Goal: Task Accomplishment & Management: Contribute content

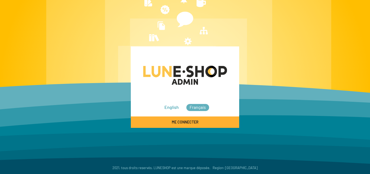
click at [189, 119] on span "Me connecter" at bounding box center [185, 121] width 27 height 5
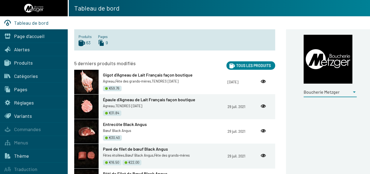
click at [353, 92] on div at bounding box center [354, 91] width 3 height 1
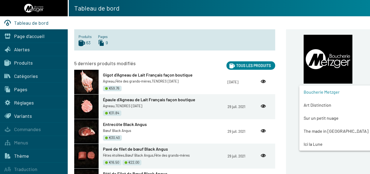
click at [318, 104] on span "Art Distinction" at bounding box center [339, 104] width 73 height 13
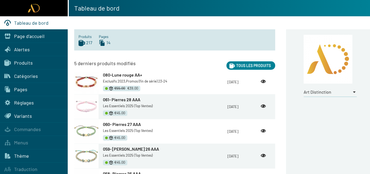
click at [24, 63] on span "Produits" at bounding box center [23, 63] width 19 height 6
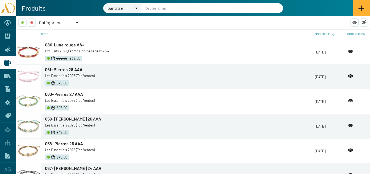
click at [78, 22] on div at bounding box center [77, 22] width 3 height 1
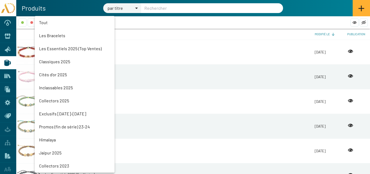
click at [60, 48] on mat-option "Les Essentiels 2025 (Top Ventes)" at bounding box center [75, 48] width 80 height 13
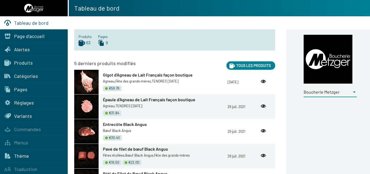
click at [354, 92] on div at bounding box center [354, 91] width 3 height 1
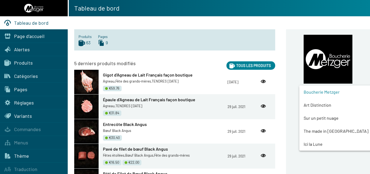
click at [310, 105] on span "Art Distinction" at bounding box center [339, 104] width 73 height 13
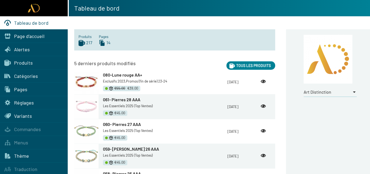
click at [25, 63] on span "Produits" at bounding box center [23, 63] width 19 height 6
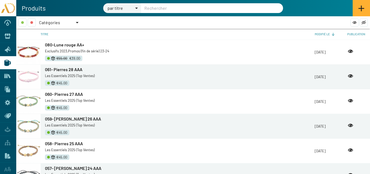
click at [76, 21] on div at bounding box center [77, 22] width 5 height 8
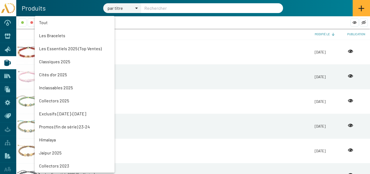
click at [61, 48] on mat-option "Les Essentiels 2025 (Top Ventes)" at bounding box center [75, 48] width 80 height 13
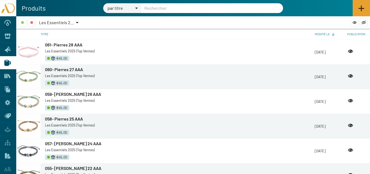
click at [362, 9] on icon at bounding box center [361, 8] width 6 height 6
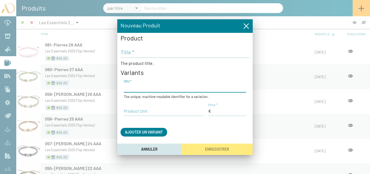
paste input "AD25-TR-Pierres29"
type input "AD25-TR-Pierres29"
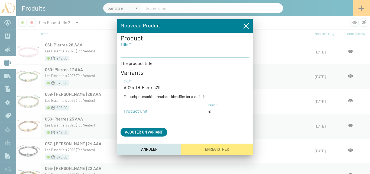
click at [137, 53] on input "Title *" at bounding box center [184, 52] width 129 height 6
type input "062- [PERSON_NAME] 29 AAA"
click at [226, 112] on input "Price *" at bounding box center [227, 111] width 38 height 6
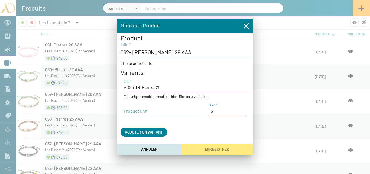
type input "45,00 €"
click at [142, 111] on input "Product Unit" at bounding box center [164, 111] width 80 height 6
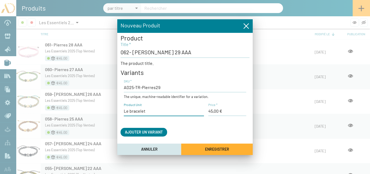
type input "Le bracelet"
click at [215, 146] on button "Enregistrer" at bounding box center [216, 148] width 71 height 11
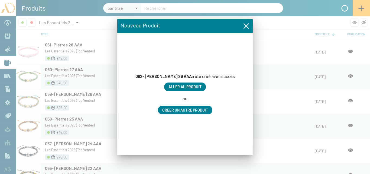
click at [191, 86] on span "Aller au produit" at bounding box center [184, 86] width 33 height 5
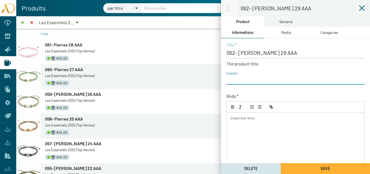
paste input "AD25-TR-Pierres29"
type input "AD25-TR-Pierres29"
click at [287, 33] on div "Media" at bounding box center [286, 33] width 10 height 6
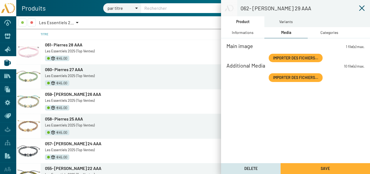
click at [300, 56] on span "Importer des fichiers..." at bounding box center [295, 57] width 45 height 5
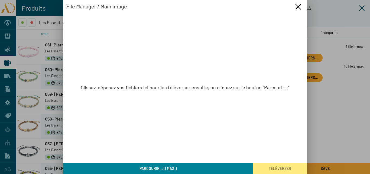
click at [174, 165] on button "Parcourir... (1 max.)" at bounding box center [157, 167] width 189 height 11
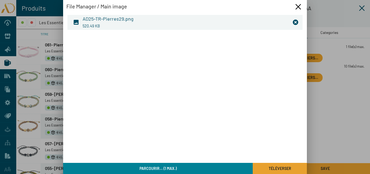
click at [277, 166] on span "Téléverser" at bounding box center [280, 168] width 22 height 5
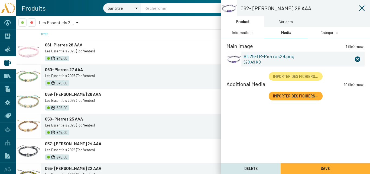
click at [331, 32] on div "Categories" at bounding box center [329, 33] width 18 height 6
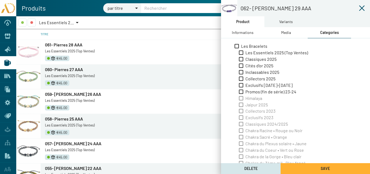
click at [264, 53] on span "Les Essentiels 2025 (Top Ventes)" at bounding box center [276, 53] width 63 height 6
click at [241, 55] on input "Les Essentiels 2025 (Top Ventes)" at bounding box center [241, 55] width 0 height 0
checkbox input "true"
click at [283, 22] on div "Variants" at bounding box center [286, 22] width 14 height 6
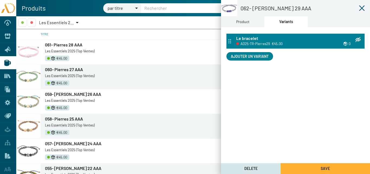
click at [261, 43] on span "AD25-TR-Pierres29" at bounding box center [255, 44] width 30 height 6
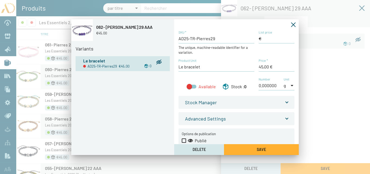
drag, startPoint x: 194, startPoint y: 86, endPoint x: 197, endPoint y: 86, distance: 3.0
click at [194, 86] on div at bounding box center [192, 86] width 10 height 4
click at [189, 88] on input "Available" at bounding box center [189, 88] width 0 height 0
checkbox input "true"
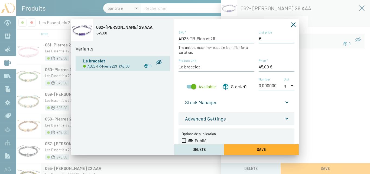
click at [286, 102] on span at bounding box center [287, 101] width 2 height 6
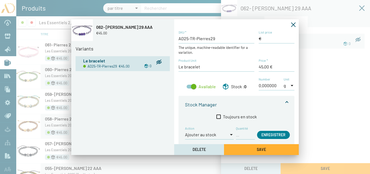
click at [244, 136] on input "Quantité" at bounding box center [245, 134] width 19 height 6
type input "1"
click at [273, 135] on span "Enregistrer" at bounding box center [273, 134] width 24 height 5
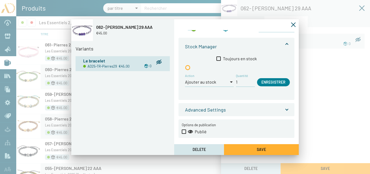
scroll to position [60, 0]
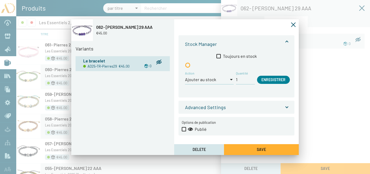
click at [185, 130] on span at bounding box center [184, 129] width 4 height 4
click at [184, 131] on input "Publié" at bounding box center [184, 131] width 0 height 0
checkbox input "true"
click at [268, 150] on button "Save" at bounding box center [261, 149] width 75 height 11
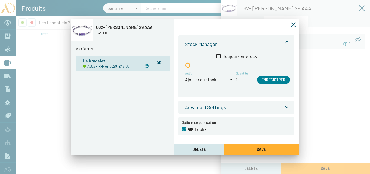
click at [294, 24] on icon "Fermer la fenêtre" at bounding box center [293, 24] width 5 height 5
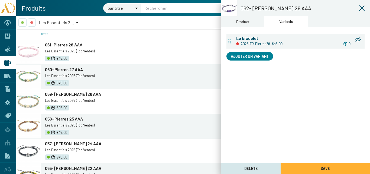
click at [247, 23] on div "Product" at bounding box center [242, 22] width 13 height 6
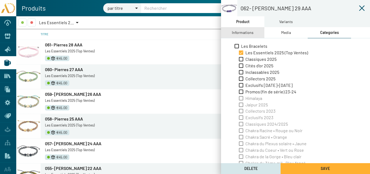
click at [246, 34] on div "Informations" at bounding box center [243, 33] width 22 height 6
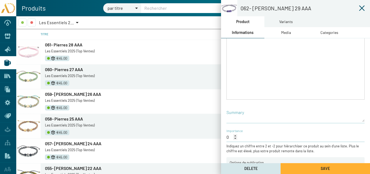
scroll to position [116, 0]
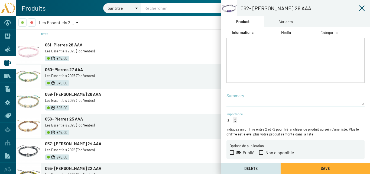
drag, startPoint x: 232, startPoint y: 152, endPoint x: 305, endPoint y: 166, distance: 74.1
click at [232, 152] on span at bounding box center [232, 152] width 4 height 4
click at [232, 154] on input "Publié" at bounding box center [231, 154] width 0 height 0
checkbox input "true"
click at [312, 168] on button "Save" at bounding box center [324, 168] width 89 height 11
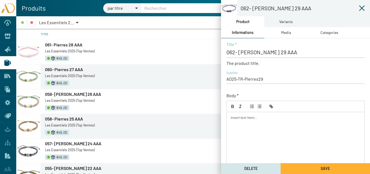
scroll to position [0, 0]
click at [362, 8] on icon at bounding box center [361, 7] width 5 height 5
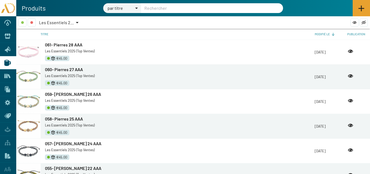
click at [359, 8] on icon at bounding box center [361, 8] width 6 height 6
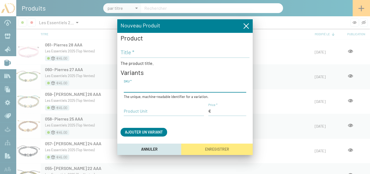
paste input "AD25-TR-Pierres29"
type input "AD25-TR-Pierres30"
click at [134, 54] on input "Title *" at bounding box center [184, 52] width 129 height 6
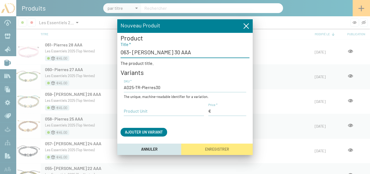
type input "063- [PERSON_NAME] 30 AAA"
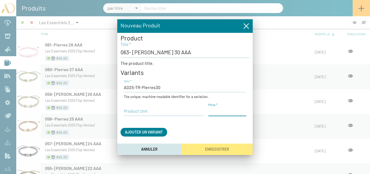
click at [217, 110] on input "Price *" at bounding box center [227, 111] width 38 height 6
type input "45,00 €"
click at [159, 114] on input "Product Unit" at bounding box center [164, 111] width 80 height 6
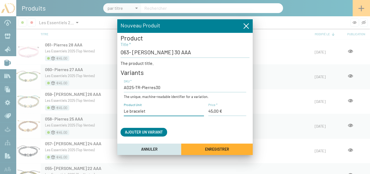
type input "Le bracelet"
click at [214, 149] on span "Enregistrer" at bounding box center [217, 149] width 24 height 5
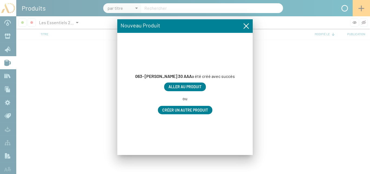
click at [194, 87] on span "Aller au produit" at bounding box center [184, 86] width 33 height 5
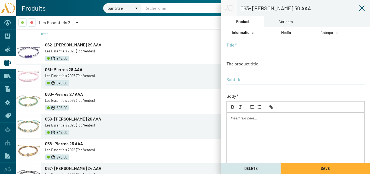
type input "063- [PERSON_NAME] 30 AAA"
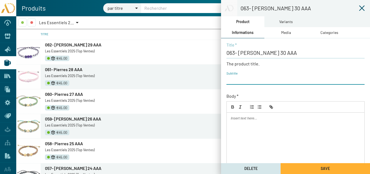
paste input "AD25-TR-Pierres29"
type input "AD25-TR-Pierres30"
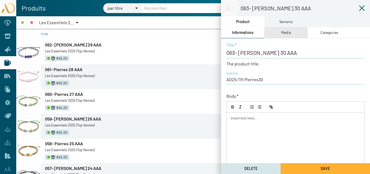
drag, startPoint x: 283, startPoint y: 32, endPoint x: 287, endPoint y: 35, distance: 5.8
click at [283, 32] on div "Media" at bounding box center [286, 33] width 10 height 6
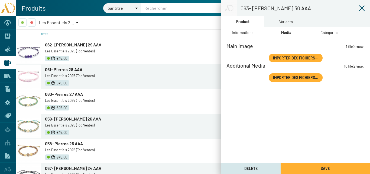
click at [290, 57] on span "Importer des fichiers..." at bounding box center [295, 57] width 45 height 5
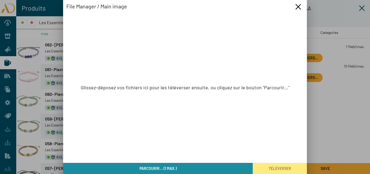
click at [178, 166] on button "Parcourir... (1 max.)" at bounding box center [157, 167] width 189 height 11
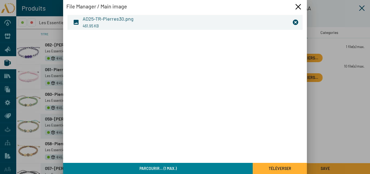
click at [282, 169] on span "Téléverser" at bounding box center [280, 168] width 22 height 5
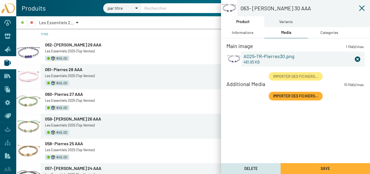
click at [330, 30] on div "Categories" at bounding box center [329, 33] width 18 height 6
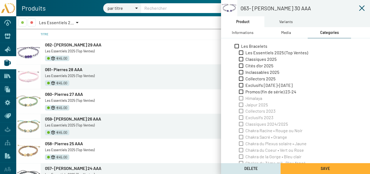
drag, startPoint x: 259, startPoint y: 53, endPoint x: 270, endPoint y: 41, distance: 16.1
click at [259, 53] on span "Les Essentiels 2025 (Top Ventes)" at bounding box center [276, 53] width 63 height 6
click at [241, 55] on input "Les Essentiels 2025 (Top Ventes)" at bounding box center [241, 55] width 0 height 0
checkbox input "true"
click at [290, 22] on div "Variants" at bounding box center [286, 22] width 14 height 6
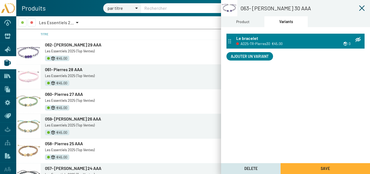
click at [252, 41] on span "AD25-TR-Pierres30" at bounding box center [255, 44] width 30 height 6
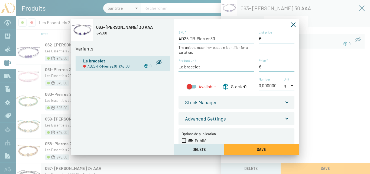
type input "45,00 €"
drag, startPoint x: 194, startPoint y: 87, endPoint x: 206, endPoint y: 90, distance: 13.1
click at [194, 86] on div at bounding box center [192, 86] width 10 height 4
click at [189, 88] on input "Available" at bounding box center [189, 88] width 0 height 0
checkbox input "true"
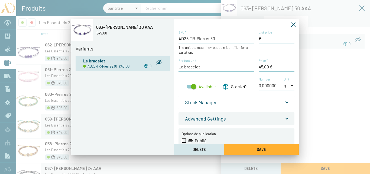
click at [286, 100] on span at bounding box center [287, 101] width 2 height 6
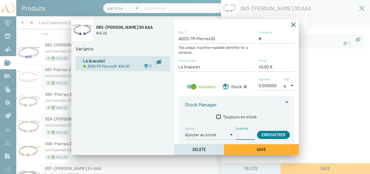
click at [242, 135] on input "Quantité" at bounding box center [245, 134] width 19 height 6
type input "1"
drag, startPoint x: 276, startPoint y: 135, endPoint x: 253, endPoint y: 143, distance: 23.8
click at [274, 135] on span "Enregistrer" at bounding box center [273, 134] width 24 height 5
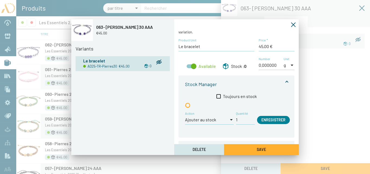
scroll to position [60, 0]
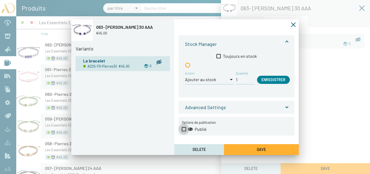
click at [186, 129] on span at bounding box center [184, 129] width 4 height 4
click at [184, 131] on input "Publié" at bounding box center [184, 131] width 0 height 0
checkbox input "true"
click at [266, 148] on button "Save" at bounding box center [261, 149] width 75 height 11
click at [295, 25] on icon "Fermer la fenêtre" at bounding box center [292, 24] width 5 height 5
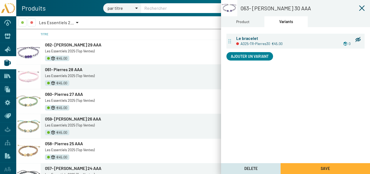
click at [249, 23] on div "Product" at bounding box center [242, 22] width 13 height 6
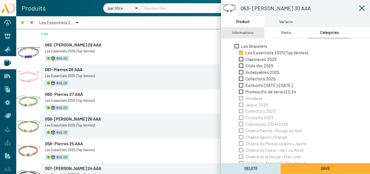
click at [254, 33] on div "Informations" at bounding box center [242, 32] width 43 height 11
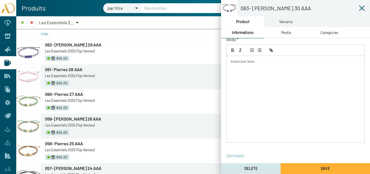
scroll to position [116, 0]
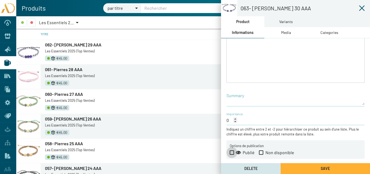
drag, startPoint x: 233, startPoint y: 152, endPoint x: 300, endPoint y: 166, distance: 68.0
click at [234, 152] on span at bounding box center [232, 152] width 4 height 4
click at [232, 154] on input "Publié" at bounding box center [231, 154] width 0 height 0
checkbox input "true"
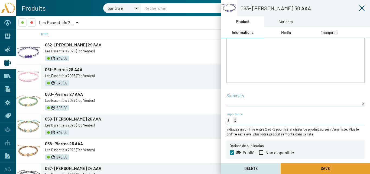
click at [301, 166] on button "Save" at bounding box center [324, 168] width 89 height 11
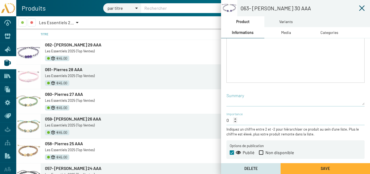
click at [361, 8] on icon at bounding box center [361, 8] width 6 height 6
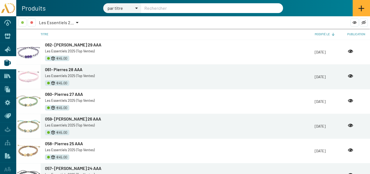
click at [360, 6] on icon at bounding box center [361, 8] width 6 height 6
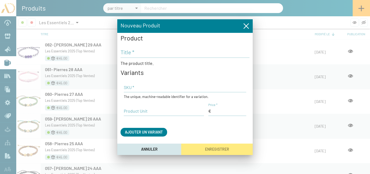
click at [136, 53] on input "Title *" at bounding box center [184, 52] width 129 height 6
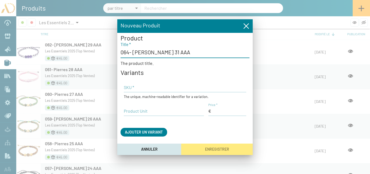
type input "064- [PERSON_NAME] 31 AAA"
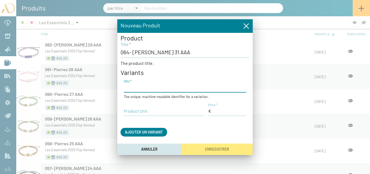
paste input "AD25-TR-Pierres29"
type input "AD25-TR-Pierres31"
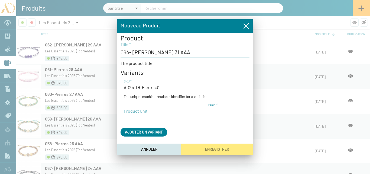
click at [219, 109] on input "Price *" at bounding box center [227, 111] width 38 height 6
type input "45,00 €"
click at [140, 111] on input "Product Unit" at bounding box center [164, 111] width 80 height 6
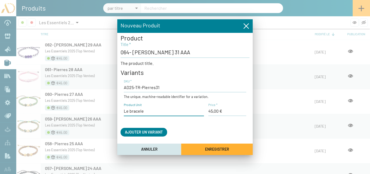
type input "Le bracelet"
click at [215, 146] on span "Enregistrer" at bounding box center [217, 148] width 24 height 5
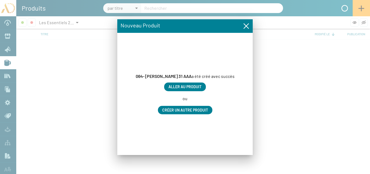
click at [189, 87] on span "Aller au produit" at bounding box center [184, 86] width 33 height 5
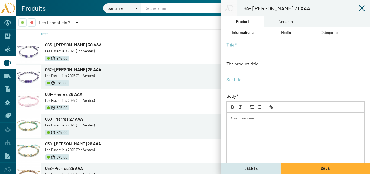
type input "064- [PERSON_NAME] 31 AAA"
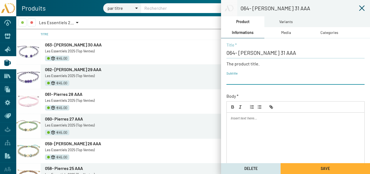
paste input "AD25-TR-Pierres29"
type input "AD25-TR-Pierres31"
click at [287, 34] on div "Media" at bounding box center [286, 33] width 10 height 6
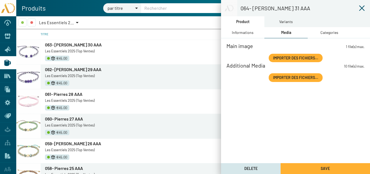
click at [286, 57] on span "Importer des fichiers..." at bounding box center [295, 57] width 45 height 5
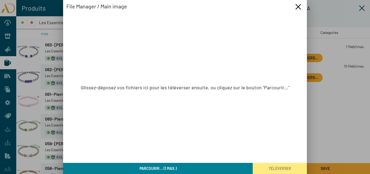
click at [141, 167] on span "Parcourir... (1 max.)" at bounding box center [157, 168] width 37 height 5
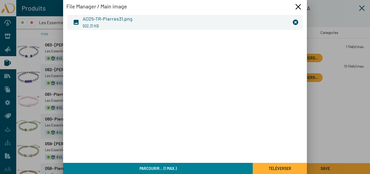
click at [270, 169] on span "Téléverser" at bounding box center [280, 168] width 22 height 5
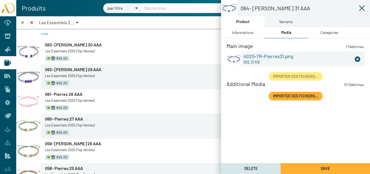
click at [334, 31] on div "Categories" at bounding box center [329, 33] width 18 height 6
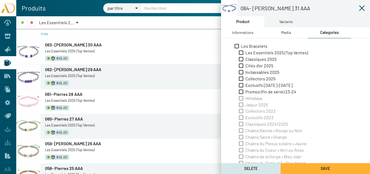
drag, startPoint x: 265, startPoint y: 52, endPoint x: 288, endPoint y: 39, distance: 26.9
click at [265, 52] on span "Les Essentiels 2025 (Top Ventes)" at bounding box center [276, 53] width 63 height 6
click at [241, 55] on input "Les Essentiels 2025 (Top Ventes)" at bounding box center [241, 55] width 0 height 0
checkbox input "true"
click at [279, 21] on div "Variants" at bounding box center [285, 21] width 43 height 11
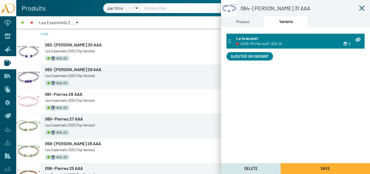
click at [279, 38] on div "Le bracelet" at bounding box center [298, 38] width 125 height 6
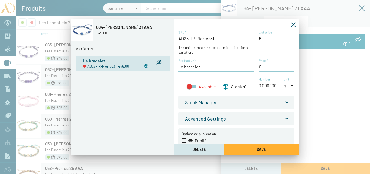
type input "45,00 €"
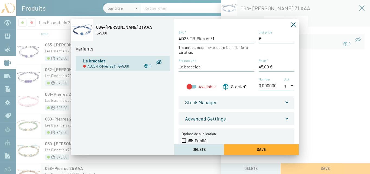
click at [193, 86] on div at bounding box center [192, 86] width 10 height 4
click at [189, 88] on input "Available" at bounding box center [189, 88] width 0 height 0
checkbox input "true"
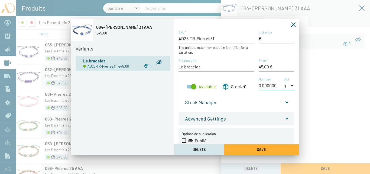
click at [286, 102] on span at bounding box center [287, 101] width 2 height 6
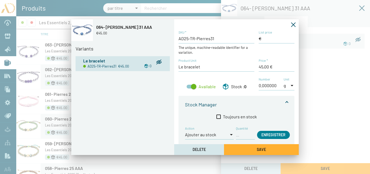
click at [241, 135] on input "Quantité" at bounding box center [245, 134] width 19 height 6
type input "1"
click at [279, 132] on span "Enregistrer" at bounding box center [273, 134] width 24 height 5
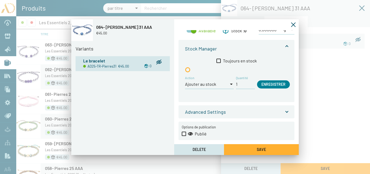
scroll to position [60, 0]
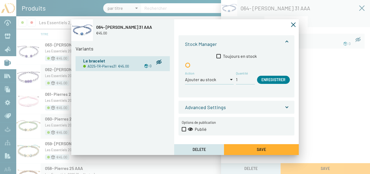
click at [185, 128] on span at bounding box center [184, 129] width 4 height 4
click at [184, 131] on input "Publié" at bounding box center [184, 131] width 0 height 0
checkbox input "true"
click at [260, 150] on span "Save" at bounding box center [261, 149] width 9 height 5
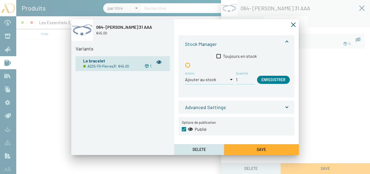
click at [294, 24] on icon "Fermer la fenêtre" at bounding box center [292, 24] width 5 height 5
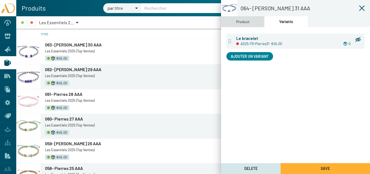
click at [237, 23] on div "Product" at bounding box center [242, 22] width 13 height 6
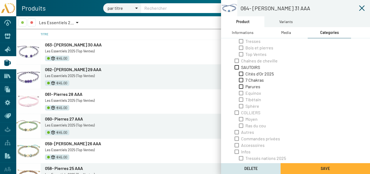
scroll to position [174, 0]
drag, startPoint x: 242, startPoint y: 32, endPoint x: 265, endPoint y: 45, distance: 26.1
click at [243, 32] on div "Informations" at bounding box center [243, 33] width 22 height 6
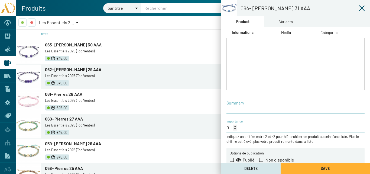
scroll to position [116, 0]
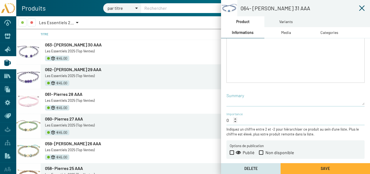
drag, startPoint x: 233, startPoint y: 153, endPoint x: 303, endPoint y: 167, distance: 71.7
click at [233, 153] on span at bounding box center [232, 152] width 4 height 4
click at [232, 154] on input "Publié" at bounding box center [231, 154] width 0 height 0
checkbox input "true"
click at [309, 169] on button "Save" at bounding box center [324, 168] width 89 height 11
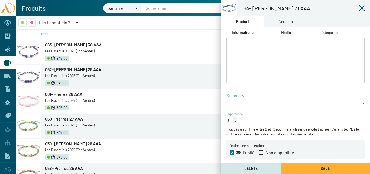
click at [364, 8] on icon at bounding box center [361, 8] width 6 height 6
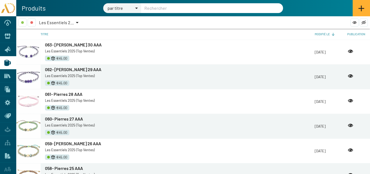
click at [359, 8] on icon at bounding box center [361, 9] width 6 height 6
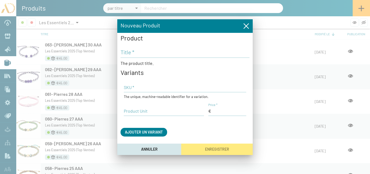
click at [138, 56] on div "Title *" at bounding box center [184, 50] width 129 height 16
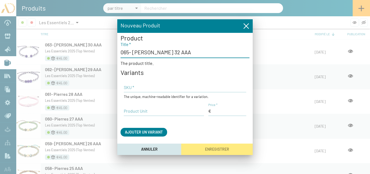
type input "065- [PERSON_NAME] 32 AAA"
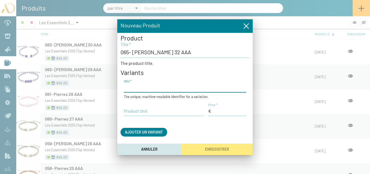
paste input "AD25-TR-Pierres29"
type input "AD25-TR-Pierres32"
click at [226, 108] on input "Price *" at bounding box center [227, 111] width 38 height 6
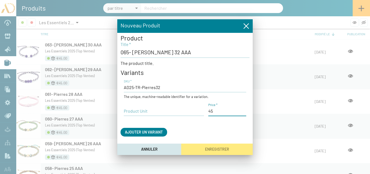
type input "45,00 €"
click at [158, 113] on input "Product Unit" at bounding box center [164, 111] width 80 height 6
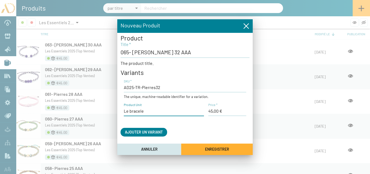
type input "Le bracelet"
click at [221, 149] on span "Enregistrer" at bounding box center [217, 149] width 24 height 5
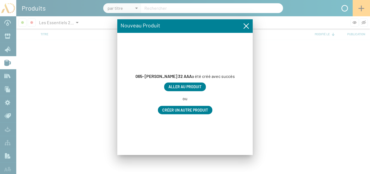
drag, startPoint x: 183, startPoint y: 86, endPoint x: 195, endPoint y: 87, distance: 12.2
click at [183, 86] on span "Aller au produit" at bounding box center [184, 86] width 33 height 5
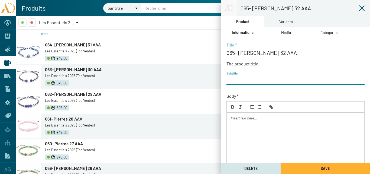
paste input "AD25-TR-Pierres29"
type input "AD25-TR-Pierres32"
click at [287, 33] on div "Media" at bounding box center [286, 33] width 10 height 6
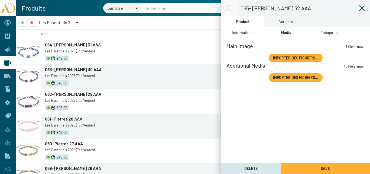
click at [290, 57] on span "Importer des fichiers..." at bounding box center [295, 57] width 45 height 5
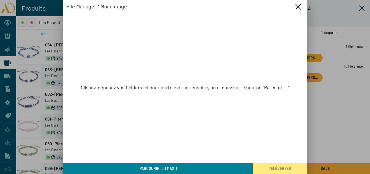
click at [176, 166] on span "Parcourir... (1 max.)" at bounding box center [157, 168] width 37 height 5
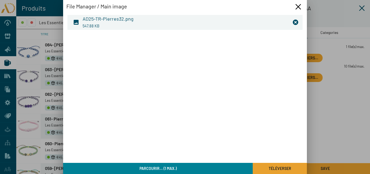
click at [277, 170] on span "Téléverser" at bounding box center [280, 168] width 22 height 5
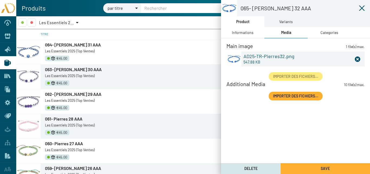
click at [330, 30] on div "Categories" at bounding box center [329, 33] width 18 height 6
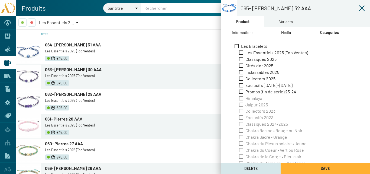
click at [246, 52] on span "Les Essentiels 2025 (Top Ventes)" at bounding box center [276, 53] width 63 height 6
click at [241, 55] on input "Les Essentiels 2025 (Top Ventes)" at bounding box center [241, 55] width 0 height 0
checkbox input "true"
click at [277, 21] on div "Variants" at bounding box center [285, 21] width 43 height 11
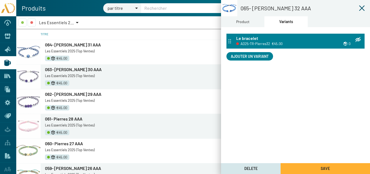
click at [253, 38] on h3 "Le bracelet" at bounding box center [247, 38] width 22 height 6
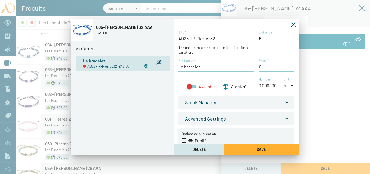
type input "45,00 €"
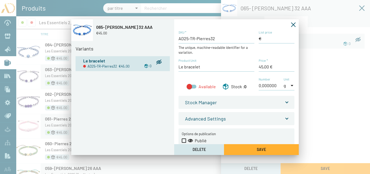
click at [191, 85] on div at bounding box center [189, 86] width 5 height 5
click at [189, 88] on input "Available" at bounding box center [189, 88] width 0 height 0
checkbox input "true"
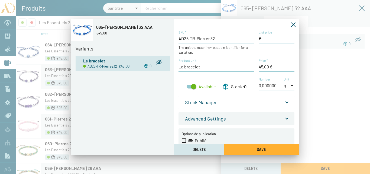
click at [287, 101] on mat-expansion-panel-header "Stock Manager" at bounding box center [236, 102] width 116 height 13
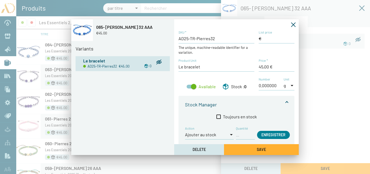
click at [244, 135] on input "Quantité" at bounding box center [245, 134] width 19 height 6
type input "1"
click at [264, 133] on span "Enregistrer" at bounding box center [273, 134] width 24 height 5
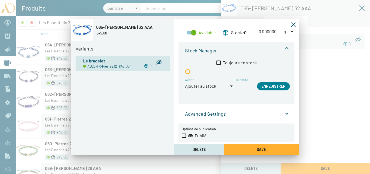
scroll to position [54, 0]
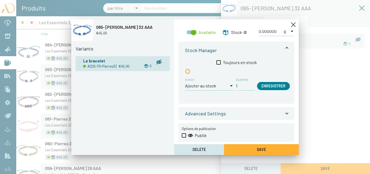
click at [184, 135] on span at bounding box center [184, 135] width 4 height 4
click at [184, 137] on input "Publié" at bounding box center [184, 137] width 0 height 0
checkbox input "true"
click at [263, 146] on button "Save" at bounding box center [261, 149] width 75 height 11
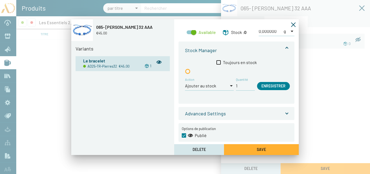
click at [293, 23] on icon "Fermer la fenêtre" at bounding box center [292, 24] width 5 height 5
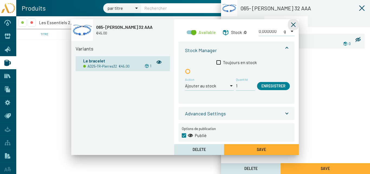
click at [244, 21] on div "Product" at bounding box center [242, 22] width 13 height 6
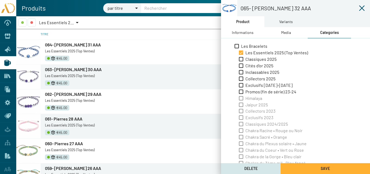
click at [246, 32] on div "Informations" at bounding box center [243, 33] width 22 height 6
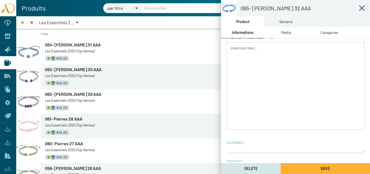
scroll to position [116, 0]
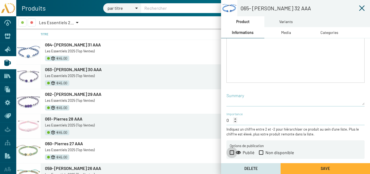
click at [232, 153] on span at bounding box center [232, 152] width 4 height 4
click at [232, 154] on input "Publié" at bounding box center [231, 154] width 0 height 0
checkbox input "true"
click at [320, 168] on button "Save" at bounding box center [324, 168] width 89 height 11
click at [362, 7] on icon at bounding box center [361, 7] width 5 height 5
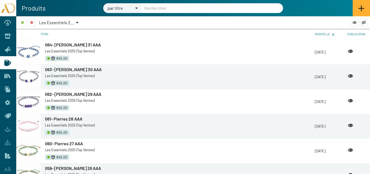
click at [362, 8] on icon at bounding box center [361, 9] width 6 height 6
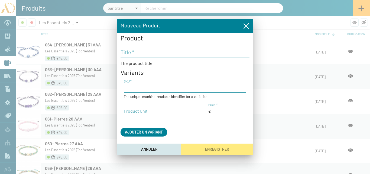
paste input "AD25-TR-Pierres29"
type input "AD25-TR-Pierres33"
click at [221, 112] on input "Price *" at bounding box center [227, 111] width 38 height 6
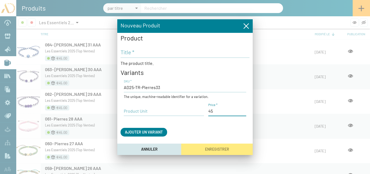
type input "45,00 €"
click at [153, 113] on input "Product Unit" at bounding box center [164, 111] width 80 height 6
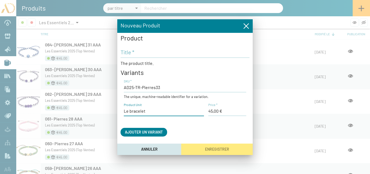
type input "Le bracelet"
click at [143, 54] on input "Title *" at bounding box center [184, 52] width 129 height 6
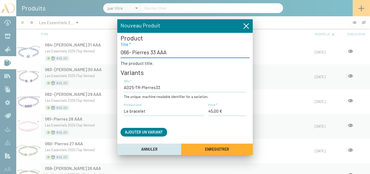
type input "066- Pierres 33 AAA"
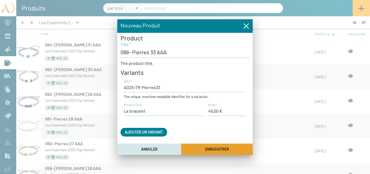
click at [221, 149] on span "Enregistrer" at bounding box center [217, 149] width 24 height 5
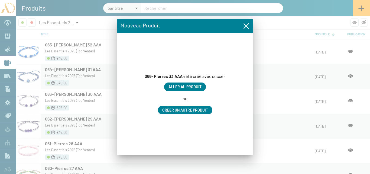
click at [199, 85] on span "Aller au produit" at bounding box center [184, 86] width 33 height 5
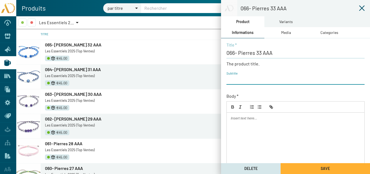
paste input "AD25-TR-Pierres29"
type input "AD25-TR-Pierres33"
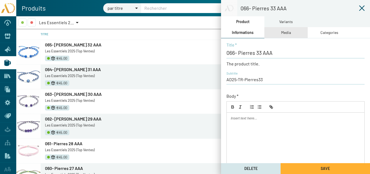
click at [287, 30] on div "Media" at bounding box center [286, 33] width 10 height 6
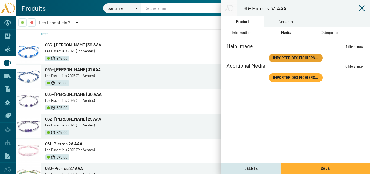
click at [300, 58] on span "Importer des fichiers..." at bounding box center [295, 57] width 45 height 5
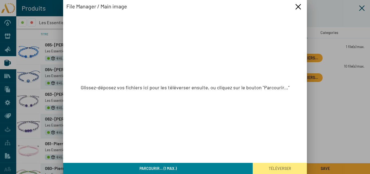
click at [185, 168] on button "Parcourir... (1 max.)" at bounding box center [157, 167] width 189 height 11
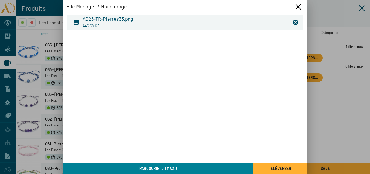
click at [264, 169] on button "Téléverser" at bounding box center [280, 167] width 54 height 11
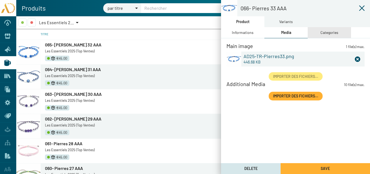
click at [329, 33] on div "Categories" at bounding box center [329, 33] width 18 height 6
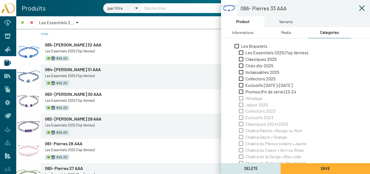
drag, startPoint x: 260, startPoint y: 53, endPoint x: 274, endPoint y: 30, distance: 27.2
click at [260, 52] on span "Les Essentiels 2025 (Top Ventes)" at bounding box center [276, 53] width 63 height 6
click at [241, 55] on input "Les Essentiels 2025 (Top Ventes)" at bounding box center [241, 55] width 0 height 0
checkbox input "true"
click at [279, 22] on div "Variants" at bounding box center [285, 21] width 43 height 11
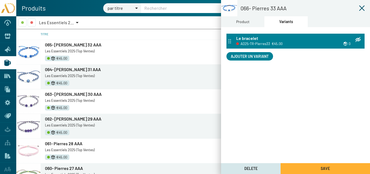
click at [274, 38] on div "Le bracelet" at bounding box center [298, 38] width 125 height 6
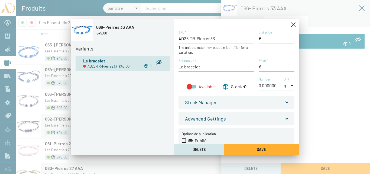
type input "45,00 €"
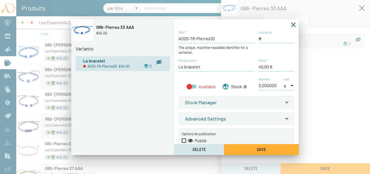
click at [195, 86] on div at bounding box center [192, 86] width 10 height 4
click at [189, 88] on input "Available" at bounding box center [189, 88] width 0 height 0
checkbox input "true"
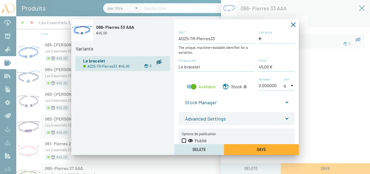
click at [283, 100] on span "Stock Manager" at bounding box center [235, 102] width 101 height 6
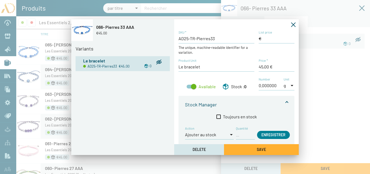
click at [237, 135] on input "Quantité" at bounding box center [245, 134] width 19 height 6
type input "1"
click at [261, 133] on span "Enregistrer" at bounding box center [273, 134] width 24 height 5
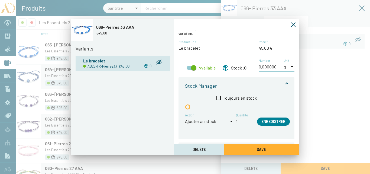
scroll to position [60, 0]
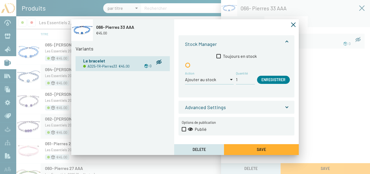
click at [183, 128] on span at bounding box center [184, 129] width 4 height 4
click at [184, 131] on input "Publié" at bounding box center [184, 131] width 0 height 0
checkbox input "true"
click at [257, 151] on button "Save" at bounding box center [261, 149] width 75 height 11
click at [294, 24] on icon "Fermer la fenêtre" at bounding box center [293, 24] width 5 height 5
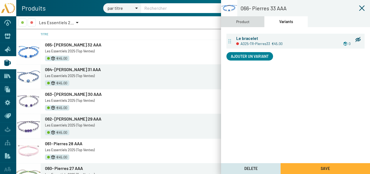
click at [249, 26] on div "Product" at bounding box center [242, 21] width 43 height 11
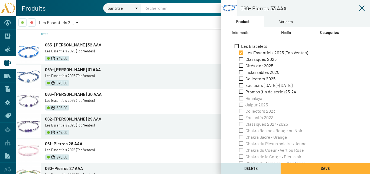
click at [251, 35] on div "Informations" at bounding box center [243, 33] width 22 height 6
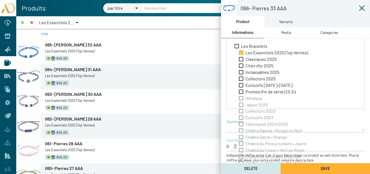
scroll to position [116, 0]
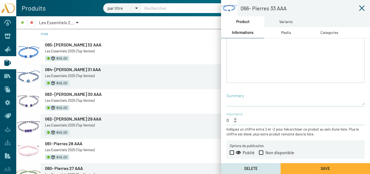
click at [231, 151] on span at bounding box center [232, 152] width 4 height 4
click at [231, 154] on input "Publié" at bounding box center [231, 154] width 0 height 0
checkbox input "true"
click at [308, 165] on button "Save" at bounding box center [324, 168] width 89 height 11
click at [362, 8] on icon at bounding box center [361, 7] width 5 height 5
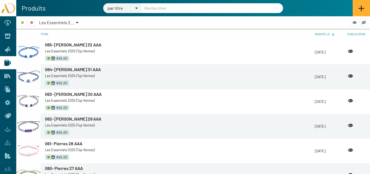
click at [362, 8] on icon at bounding box center [361, 8] width 6 height 6
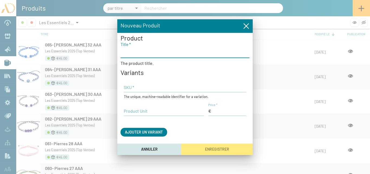
click at [135, 53] on input "Title *" at bounding box center [184, 52] width 129 height 6
type input "067- [PERSON_NAME] 34 AAA"
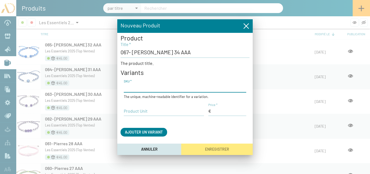
paste input "AD25-TR-Pierres29"
type input "AD25-TR-Pierres34"
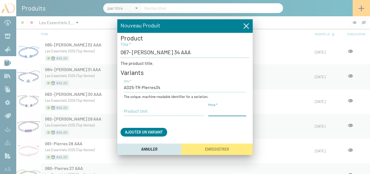
click at [228, 109] on input "Price *" at bounding box center [227, 111] width 38 height 6
type input "45,00 €"
click at [156, 110] on input "Product Unit" at bounding box center [164, 111] width 80 height 6
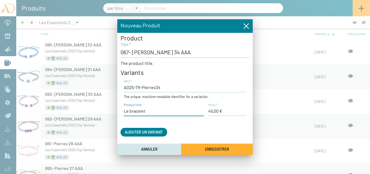
type input "Le bracelet"
click at [226, 150] on span "Enregistrer" at bounding box center [217, 149] width 24 height 5
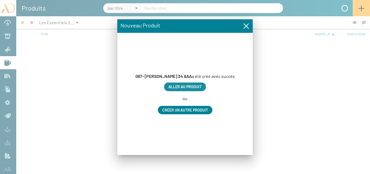
click at [196, 86] on span "Aller au produit" at bounding box center [184, 86] width 33 height 5
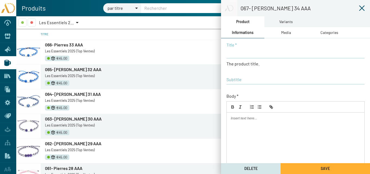
type input "067- [PERSON_NAME] 34 AAA"
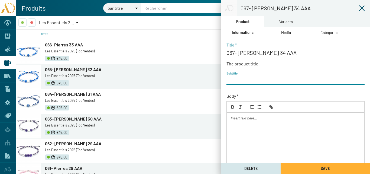
paste input "AD25-TR-Pierres29"
type input "AD25-TR-Pierres34"
click at [280, 32] on div "Media" at bounding box center [285, 32] width 43 height 11
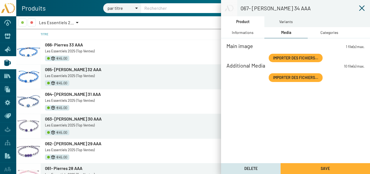
click at [286, 58] on span "Importer des fichiers..." at bounding box center [295, 57] width 45 height 5
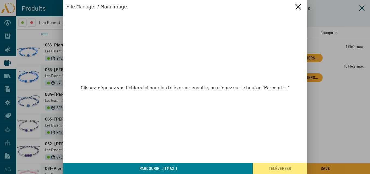
click at [187, 166] on button "Parcourir... (1 max.)" at bounding box center [157, 167] width 189 height 11
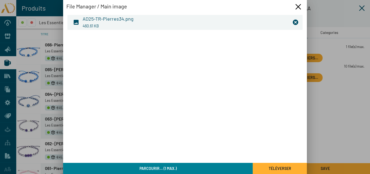
click at [265, 166] on button "Téléverser" at bounding box center [280, 167] width 54 height 11
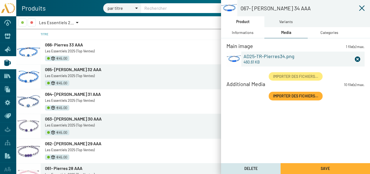
click at [328, 30] on div "Categories" at bounding box center [329, 33] width 18 height 6
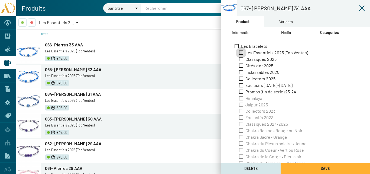
click at [255, 50] on span "Les Essentiels 2025 (Top Ventes)" at bounding box center [276, 53] width 63 height 6
click at [241, 55] on input "Les Essentiels 2025 (Top Ventes)" at bounding box center [241, 55] width 0 height 0
checkbox input "true"
click at [284, 20] on div "Variants" at bounding box center [286, 22] width 14 height 6
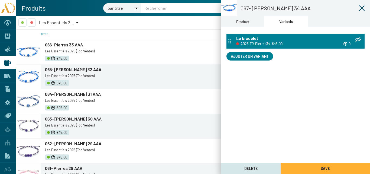
click at [266, 34] on div "Le bracelet AD25-TR-Pierres34 €45.00 0" at bounding box center [295, 41] width 138 height 15
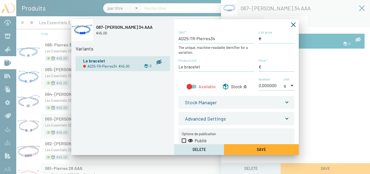
type input "45,00 €"
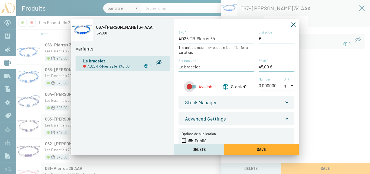
click at [191, 86] on div at bounding box center [189, 86] width 5 height 5
click at [189, 88] on input "Available" at bounding box center [189, 88] width 0 height 0
checkbox input "true"
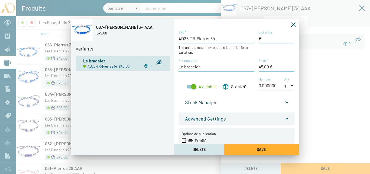
click at [286, 101] on span at bounding box center [287, 101] width 2 height 6
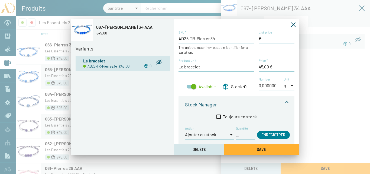
click at [242, 136] on input "Quantité" at bounding box center [245, 134] width 19 height 6
type input "1"
click at [265, 133] on span "Enregistrer" at bounding box center [273, 134] width 24 height 5
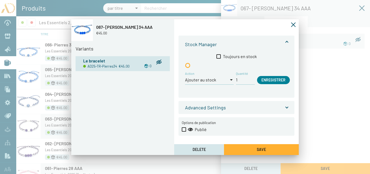
scroll to position [60, 0]
drag, startPoint x: 182, startPoint y: 129, endPoint x: 206, endPoint y: 133, distance: 24.1
click at [182, 129] on span at bounding box center [184, 129] width 4 height 4
click at [184, 131] on input "Publié" at bounding box center [184, 131] width 0 height 0
checkbox input "true"
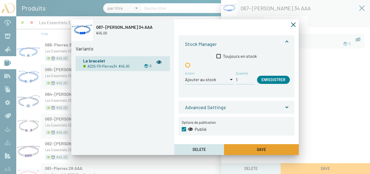
click at [260, 149] on span "Save" at bounding box center [261, 149] width 9 height 5
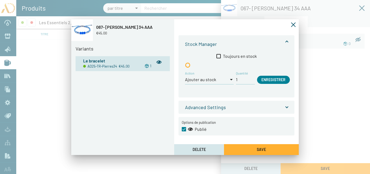
click at [294, 24] on icon "Fermer la fenêtre" at bounding box center [293, 24] width 5 height 5
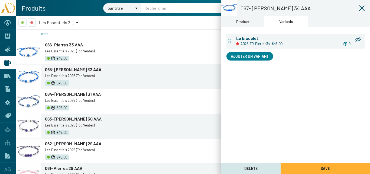
click at [247, 22] on div "Product" at bounding box center [242, 22] width 13 height 6
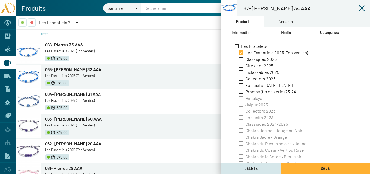
drag, startPoint x: 245, startPoint y: 32, endPoint x: 248, endPoint y: 37, distance: 5.6
click at [245, 33] on div "Informations" at bounding box center [243, 33] width 22 height 6
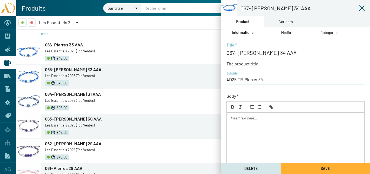
scroll to position [116, 0]
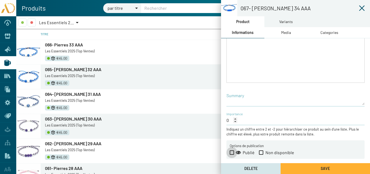
click at [230, 153] on span at bounding box center [232, 152] width 4 height 4
click at [231, 154] on input "Publié" at bounding box center [231, 154] width 0 height 0
checkbox input "true"
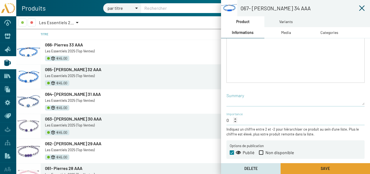
drag, startPoint x: 305, startPoint y: 168, endPoint x: 306, endPoint y: 164, distance: 3.6
click at [305, 168] on button "Save" at bounding box center [324, 168] width 89 height 11
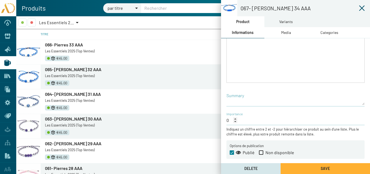
click at [362, 7] on icon at bounding box center [361, 8] width 6 height 6
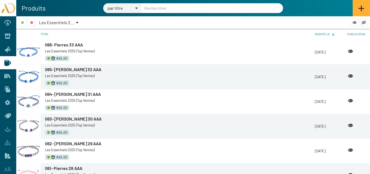
click at [364, 5] on icon at bounding box center [361, 8] width 6 height 6
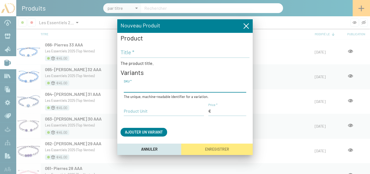
paste input "AD25-TR-Pierres29"
type input "AD25-TR-Pierres35"
click at [223, 111] on input "Price *" at bounding box center [227, 111] width 38 height 6
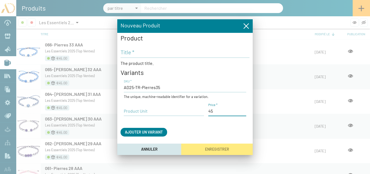
type input "45,00 €"
click at [132, 112] on input "Product Unit" at bounding box center [164, 111] width 80 height 6
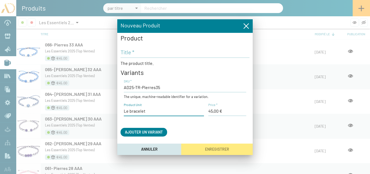
type input "Le bracelet"
click at [135, 51] on input "Title *" at bounding box center [184, 52] width 129 height 6
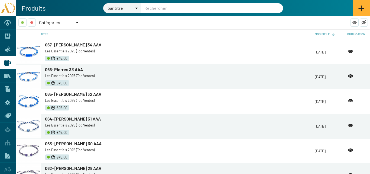
click at [76, 24] on div at bounding box center [77, 22] width 5 height 8
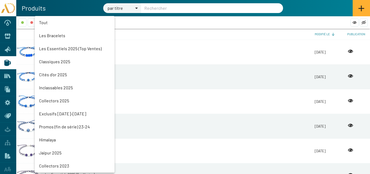
click at [55, 60] on mat-option "Classiques 2025" at bounding box center [75, 61] width 80 height 13
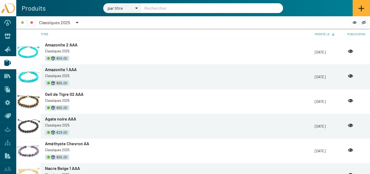
click at [58, 45] on span "Amazonite 2 AAA" at bounding box center [61, 44] width 32 height 5
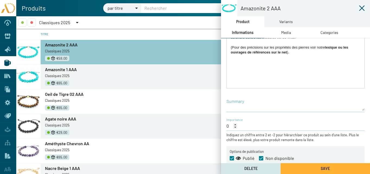
scroll to position [116, 0]
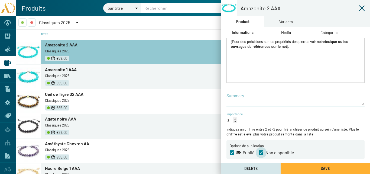
drag, startPoint x: 261, startPoint y: 152, endPoint x: 270, endPoint y: 157, distance: 10.5
click at [261, 152] on span at bounding box center [261, 152] width 4 height 4
click at [261, 154] on input "Non disponible" at bounding box center [261, 154] width 0 height 0
checkbox input "false"
click at [299, 165] on button "Save" at bounding box center [324, 168] width 89 height 11
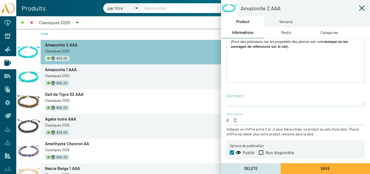
click at [64, 70] on span "Amazonite 1 AAA" at bounding box center [61, 69] width 32 height 5
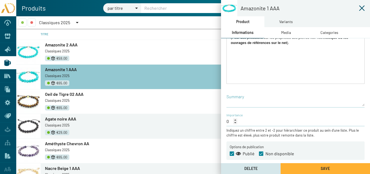
scroll to position [116, 0]
click at [261, 152] on span at bounding box center [261, 152] width 4 height 4
click at [261, 154] on input "Non disponible" at bounding box center [261, 154] width 0 height 0
checkbox input "false"
click at [312, 168] on button "Save" at bounding box center [324, 168] width 89 height 11
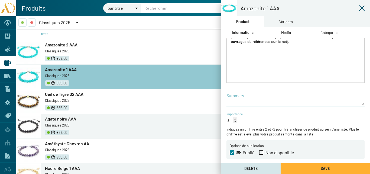
click at [69, 93] on span "Oeil de Tigre 02 AAA" at bounding box center [64, 93] width 38 height 5
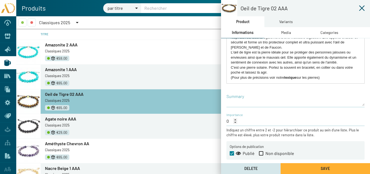
scroll to position [116, 0]
click at [261, 152] on span at bounding box center [261, 152] width 4 height 4
click at [261, 154] on input "Non disponible" at bounding box center [261, 154] width 0 height 0
click at [261, 152] on span at bounding box center [261, 152] width 4 height 4
click at [261, 154] on input "Non disponible" at bounding box center [261, 154] width 0 height 0
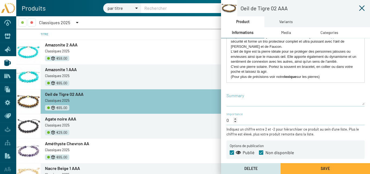
checkbox input "false"
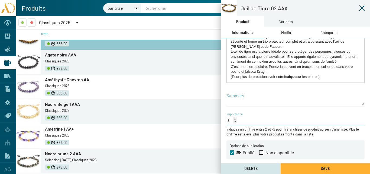
scroll to position [54, 0]
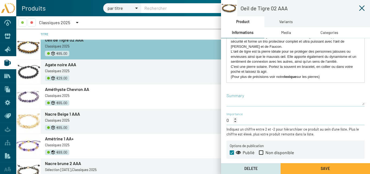
click at [68, 89] on span "Améthyste Chevron AA" at bounding box center [67, 88] width 44 height 5
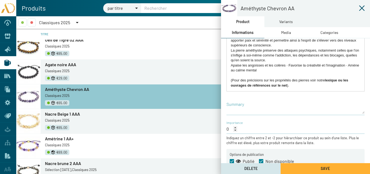
scroll to position [116, 0]
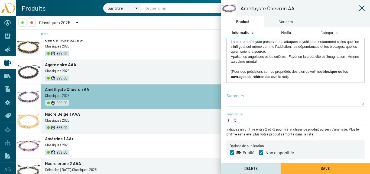
click at [262, 152] on span at bounding box center [261, 152] width 4 height 4
click at [261, 154] on input "Non disponible" at bounding box center [261, 154] width 0 height 0
checkbox input "false"
click at [307, 166] on button "Save" at bounding box center [324, 168] width 89 height 11
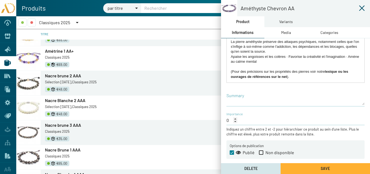
scroll to position [234, 0]
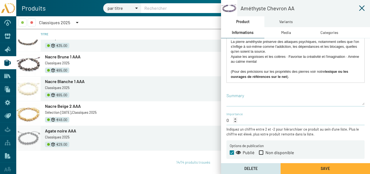
click at [64, 130] on span "Agate noire AAA" at bounding box center [60, 130] width 31 height 5
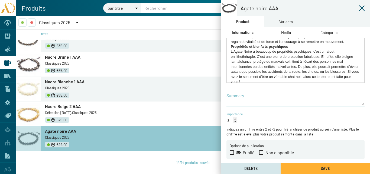
scroll to position [234, 0]
drag, startPoint x: 59, startPoint y: 129, endPoint x: 167, endPoint y: 44, distance: 137.8
click at [168, 43] on app-variants-short-list "€35.00" at bounding box center [180, 45] width 270 height 7
click at [362, 8] on icon at bounding box center [361, 7] width 5 height 5
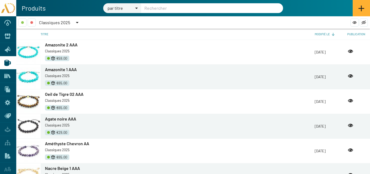
click at [76, 22] on div at bounding box center [77, 22] width 3 height 1
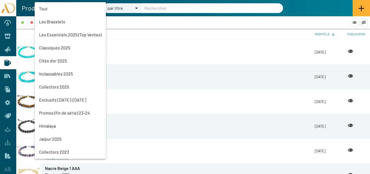
scroll to position [25, 0]
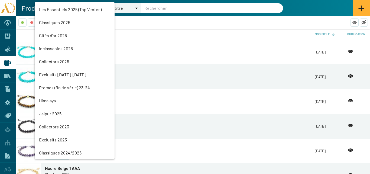
click at [54, 48] on mat-option "Inclassables 2025" at bounding box center [75, 48] width 80 height 13
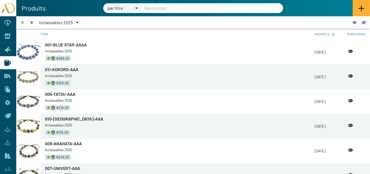
click at [61, 44] on span "001-BLUE STAR-AAAA" at bounding box center [66, 44] width 42 height 5
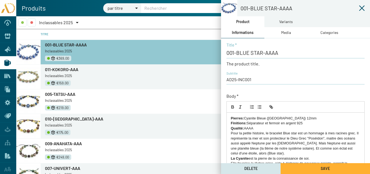
scroll to position [116, 0]
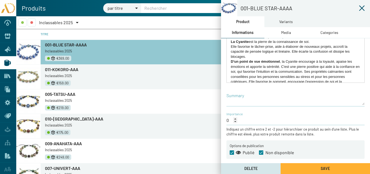
click at [261, 151] on span at bounding box center [261, 152] width 4 height 4
click at [261, 154] on input "Non disponible" at bounding box center [261, 154] width 0 height 0
checkbox input "false"
click at [306, 166] on button "Save" at bounding box center [324, 168] width 89 height 11
click at [361, 8] on icon at bounding box center [361, 8] width 6 height 6
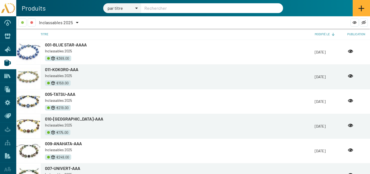
click at [61, 69] on span "011-KOKORO-AAA" at bounding box center [61, 69] width 33 height 5
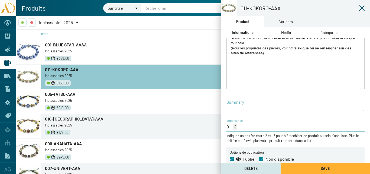
scroll to position [116, 0]
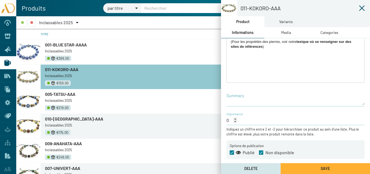
click at [260, 153] on span at bounding box center [261, 152] width 4 height 4
click at [261, 154] on input "Non disponible" at bounding box center [261, 154] width 0 height 0
checkbox input "false"
click at [303, 164] on button "Save" at bounding box center [324, 168] width 89 height 11
click at [361, 3] on link at bounding box center [362, 8] width 16 height 16
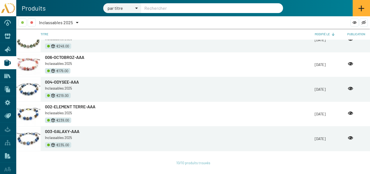
scroll to position [136, 0]
click at [79, 23] on div at bounding box center [77, 22] width 5 height 8
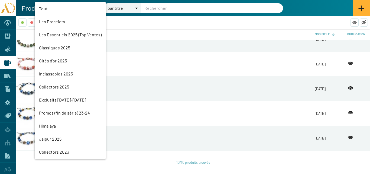
scroll to position [51, 0]
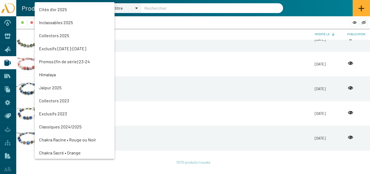
click at [53, 34] on mat-option "Collectors 2025" at bounding box center [75, 35] width 80 height 13
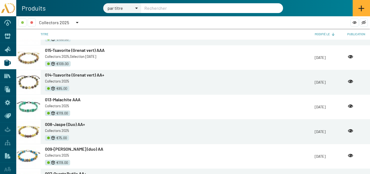
scroll to position [545, 0]
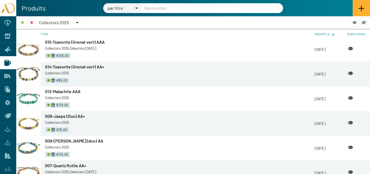
click at [61, 93] on span "013-Malachite AAA" at bounding box center [62, 91] width 35 height 5
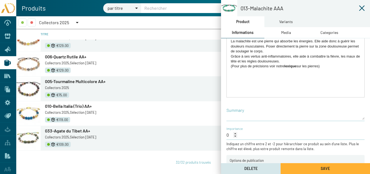
scroll to position [116, 0]
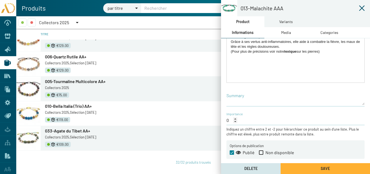
click at [262, 152] on span at bounding box center [261, 152] width 4 height 4
click at [261, 154] on input "Non disponible" at bounding box center [261, 154] width 0 height 0
checkbox input "true"
click at [296, 166] on button "Save" at bounding box center [324, 168] width 89 height 11
click at [362, 8] on icon at bounding box center [361, 7] width 5 height 5
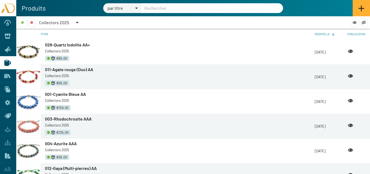
click at [59, 93] on span "001-Cyanite Bleue AA" at bounding box center [65, 93] width 41 height 5
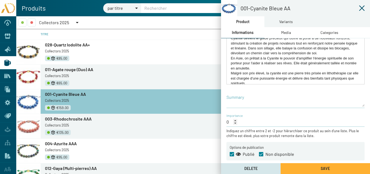
scroll to position [116, 0]
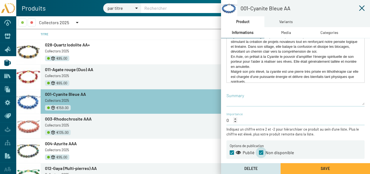
click at [260, 152] on span at bounding box center [261, 152] width 4 height 4
click at [261, 154] on input "Non disponible" at bounding box center [261, 154] width 0 height 0
checkbox input "false"
click at [304, 166] on button "Save" at bounding box center [324, 168] width 89 height 11
click at [61, 119] on span "003-Rhodochrosite AAA" at bounding box center [68, 118] width 47 height 5
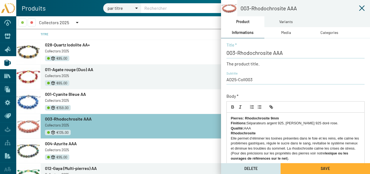
scroll to position [116, 0]
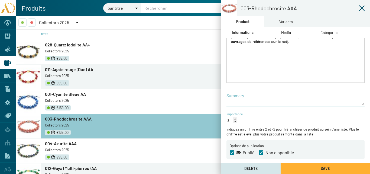
click at [261, 153] on span at bounding box center [261, 152] width 4 height 4
click at [261, 154] on input "Non disponible" at bounding box center [261, 154] width 0 height 0
checkbox input "false"
click at [307, 170] on button "Save" at bounding box center [324, 168] width 89 height 11
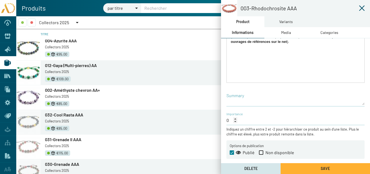
scroll to position [108, 0]
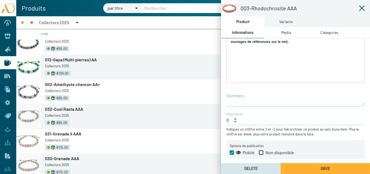
click at [68, 84] on span "002-Améthyste chevron AA+" at bounding box center [72, 83] width 55 height 5
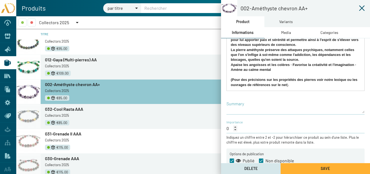
scroll to position [116, 0]
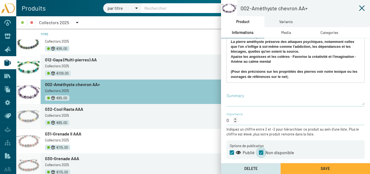
click at [261, 152] on span at bounding box center [261, 152] width 4 height 4
click at [261, 154] on input "Non disponible" at bounding box center [261, 154] width 0 height 0
checkbox input "false"
click at [297, 168] on button "Save" at bounding box center [324, 168] width 89 height 11
click at [77, 23] on div at bounding box center [77, 22] width 3 height 1
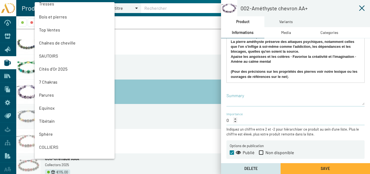
scroll to position [362, 0]
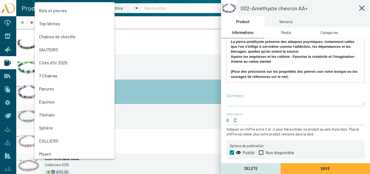
click at [59, 62] on mat-option "Cités d'Or 2025" at bounding box center [75, 62] width 80 height 13
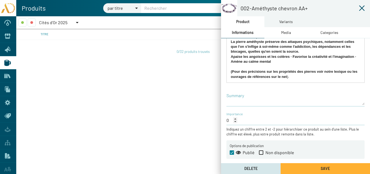
scroll to position [0, 0]
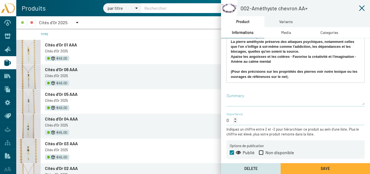
click at [62, 45] on span "Cités d'Or 01 AAA" at bounding box center [61, 44] width 32 height 5
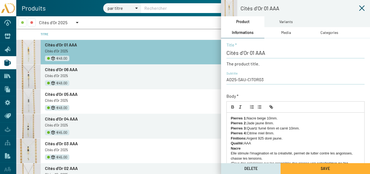
scroll to position [116, 0]
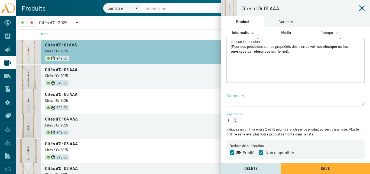
click at [260, 153] on span at bounding box center [261, 152] width 4 height 4
click at [261, 154] on input "Non disponible" at bounding box center [261, 154] width 0 height 0
checkbox input "false"
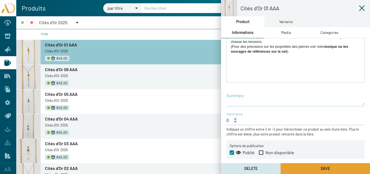
click at [303, 169] on button "Save" at bounding box center [324, 168] width 89 height 11
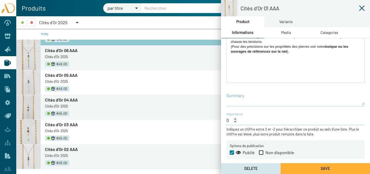
scroll to position [10, 0]
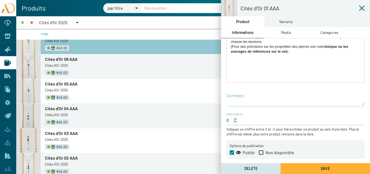
click at [58, 108] on span "Cités d'Or 04 AAA" at bounding box center [61, 108] width 33 height 5
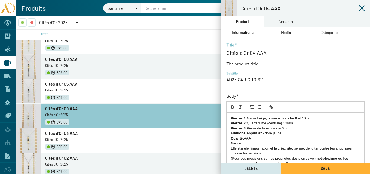
click at [64, 158] on span "Cités d'Or 02 AAA" at bounding box center [61, 157] width 33 height 5
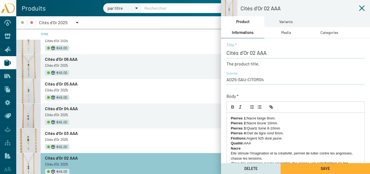
click at [57, 109] on span "Cités d'Or 04 AAA" at bounding box center [61, 108] width 33 height 5
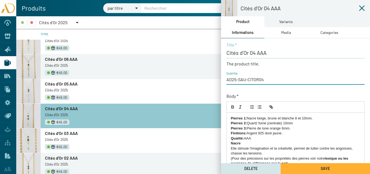
click at [264, 80] on input "AD25-SAU-CITOR04" at bounding box center [295, 79] width 138 height 6
type input "AD25-SAU-CITOR06"
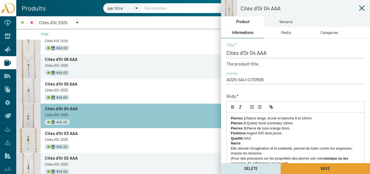
click at [311, 167] on button "Save" at bounding box center [324, 168] width 89 height 11
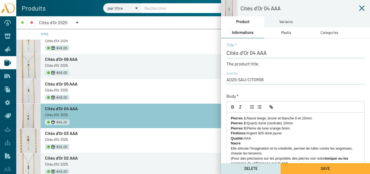
click at [293, 31] on div "Media" at bounding box center [285, 32] width 43 height 11
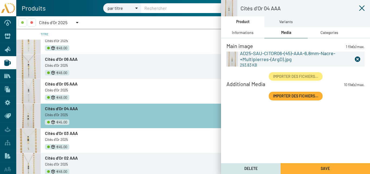
click at [359, 7] on icon at bounding box center [361, 8] width 6 height 6
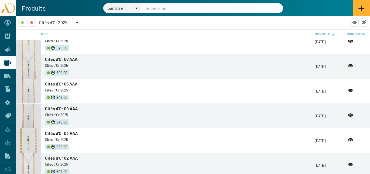
click at [78, 22] on div at bounding box center [77, 22] width 3 height 1
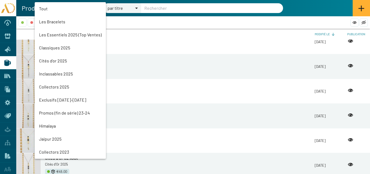
scroll to position [402, 0]
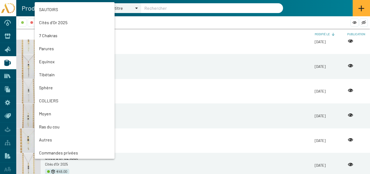
click at [141, 39] on div at bounding box center [185, 87] width 370 height 174
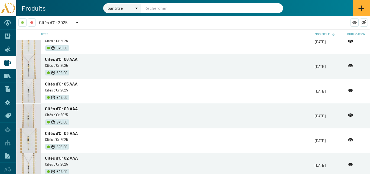
click at [77, 22] on div at bounding box center [77, 22] width 3 height 1
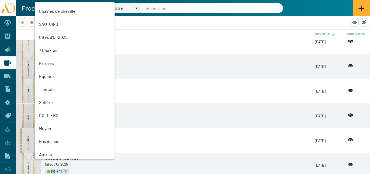
scroll to position [360, 0]
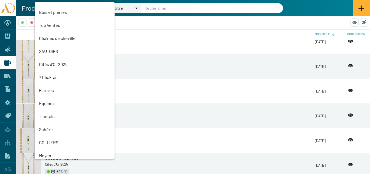
click at [51, 77] on mat-option "7 Chakras" at bounding box center [75, 77] width 80 height 13
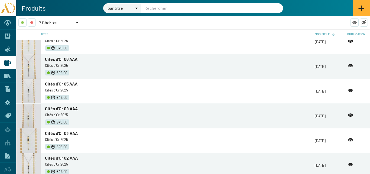
scroll to position [0, 0]
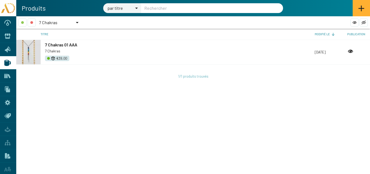
click at [57, 45] on span "7 Chakras 01 AAA" at bounding box center [61, 44] width 32 height 5
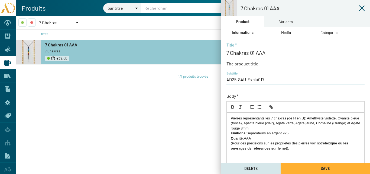
click at [79, 22] on div at bounding box center [77, 22] width 5 height 8
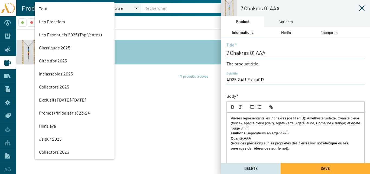
click at [52, 100] on mat-option "Exclusifs [DATE]-[DATE]" at bounding box center [75, 99] width 80 height 13
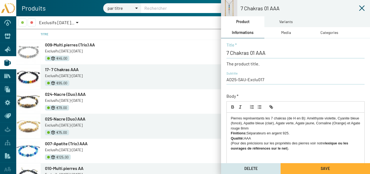
drag, startPoint x: 361, startPoint y: 8, endPoint x: 346, endPoint y: 12, distance: 15.4
click at [361, 8] on icon at bounding box center [361, 8] width 6 height 6
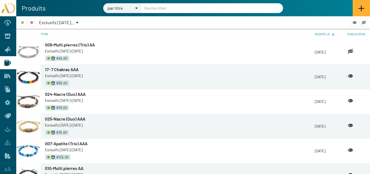
drag, startPoint x: 65, startPoint y: 69, endPoint x: 225, endPoint y: 93, distance: 162.5
click at [65, 69] on span "17- 7 Chakras AAA" at bounding box center [62, 69] width 34 height 5
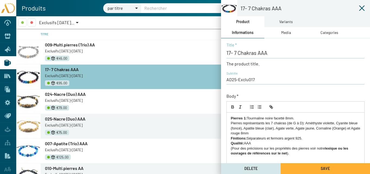
drag, startPoint x: 361, startPoint y: 7, endPoint x: 358, endPoint y: 8, distance: 2.8
click at [360, 7] on icon at bounding box center [361, 8] width 6 height 6
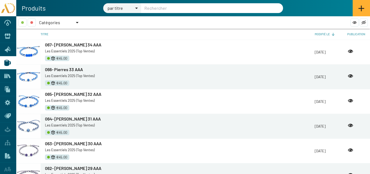
click at [363, 8] on icon at bounding box center [361, 8] width 6 height 6
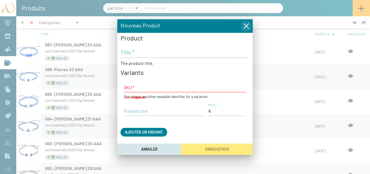
drag, startPoint x: 139, startPoint y: 86, endPoint x: 248, endPoint y: 28, distance: 124.0
click at [248, 28] on icon "Fermer la fenêtre" at bounding box center [245, 25] width 5 height 5
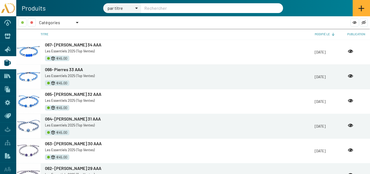
click at [359, 10] on icon at bounding box center [361, 8] width 6 height 6
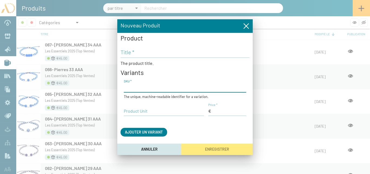
paste input "AD25-TR-Pierres35"
type input "AD25-TR-Pierres35"
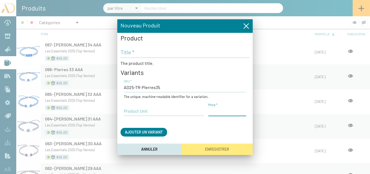
click at [218, 111] on input "Price *" at bounding box center [227, 111] width 38 height 6
type input "45,00 €"
click at [134, 111] on input "Product Unit" at bounding box center [164, 111] width 80 height 6
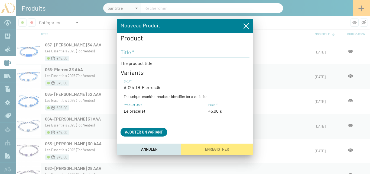
type input "Le bracelet"
click at [133, 53] on input "Title *" at bounding box center [184, 52] width 129 height 6
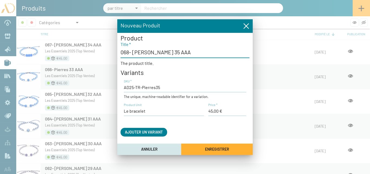
type input "068- [PERSON_NAME] 35 AAA"
click at [208, 146] on span "Enregistrer" at bounding box center [217, 148] width 24 height 5
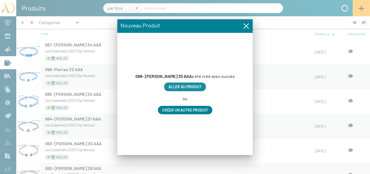
click at [186, 84] on span "Aller au produit" at bounding box center [184, 86] width 33 height 5
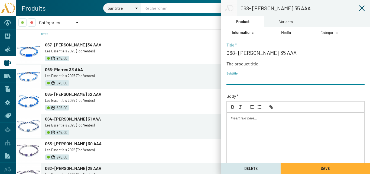
paste input "AD25-TR-Pierres35"
type input "AD25-TR-Pierres35"
click at [283, 31] on div "Media" at bounding box center [286, 33] width 10 height 6
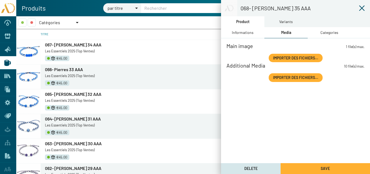
click at [282, 57] on span "Importer des fichiers..." at bounding box center [295, 57] width 45 height 5
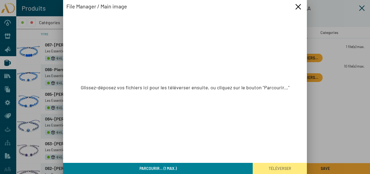
click at [172, 169] on span "Parcourir... (1 max.)" at bounding box center [157, 168] width 37 height 5
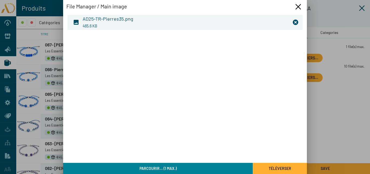
click at [281, 167] on span "Téléverser" at bounding box center [280, 168] width 22 height 5
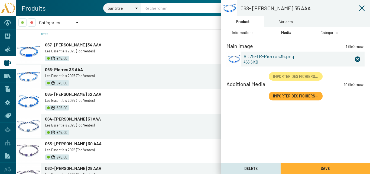
click at [331, 31] on div "Categories" at bounding box center [329, 33] width 18 height 6
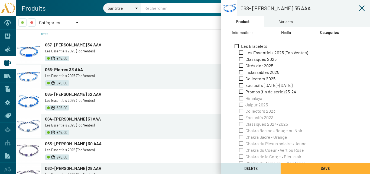
drag, startPoint x: 249, startPoint y: 52, endPoint x: 261, endPoint y: 38, distance: 18.4
click at [250, 51] on span "Les Essentiels 2025 (Top Ventes)" at bounding box center [276, 53] width 63 height 6
click at [241, 55] on input "Les Essentiels 2025 (Top Ventes)" at bounding box center [241, 55] width 0 height 0
checkbox input "true"
click at [282, 24] on div "Variants" at bounding box center [286, 22] width 14 height 6
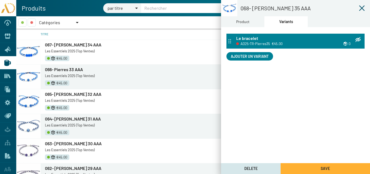
click at [264, 40] on div "Le bracelet" at bounding box center [298, 38] width 125 height 6
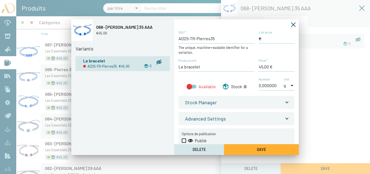
click at [194, 87] on div at bounding box center [192, 86] width 10 height 4
click at [189, 88] on input "Available" at bounding box center [189, 88] width 0 height 0
checkbox input "true"
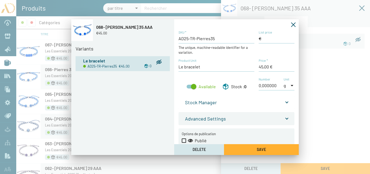
click at [286, 101] on span at bounding box center [287, 101] width 2 height 6
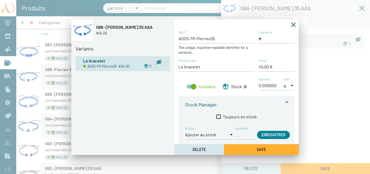
click at [250, 136] on input "Quantité" at bounding box center [245, 134] width 19 height 6
type input "1"
click at [278, 134] on span "Enregistrer" at bounding box center [273, 134] width 24 height 5
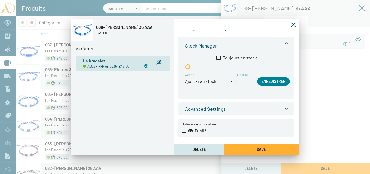
scroll to position [60, 0]
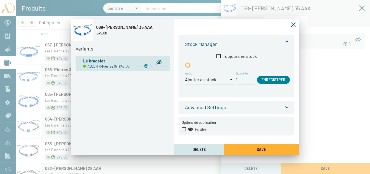
drag, startPoint x: 184, startPoint y: 130, endPoint x: 192, endPoint y: 130, distance: 7.4
click at [184, 129] on span at bounding box center [184, 129] width 4 height 4
click at [184, 131] on input "Publié" at bounding box center [184, 131] width 0 height 0
checkbox input "true"
click at [253, 147] on button "Save" at bounding box center [261, 149] width 75 height 11
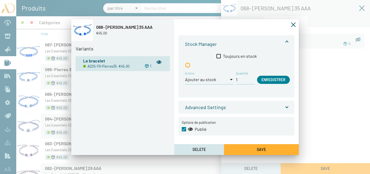
click at [293, 25] on icon "Fermer la fenêtre" at bounding box center [293, 24] width 5 height 5
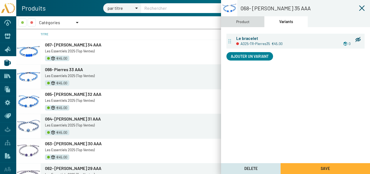
click at [245, 23] on div "Product" at bounding box center [242, 22] width 13 height 6
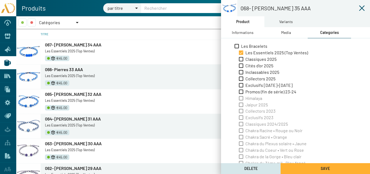
drag, startPoint x: 245, startPoint y: 32, endPoint x: 253, endPoint y: 47, distance: 16.5
click at [245, 32] on div "Informations" at bounding box center [243, 33] width 22 height 6
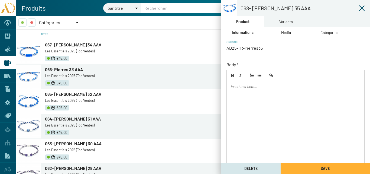
scroll to position [116, 0]
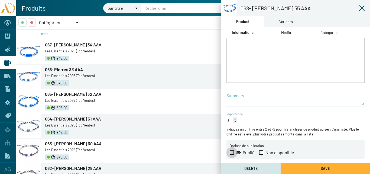
click at [230, 152] on span at bounding box center [232, 152] width 4 height 4
click at [231, 154] on input "Publié" at bounding box center [231, 154] width 0 height 0
checkbox input "true"
click at [306, 168] on button "Save" at bounding box center [324, 168] width 89 height 11
click at [361, 8] on icon at bounding box center [361, 8] width 6 height 6
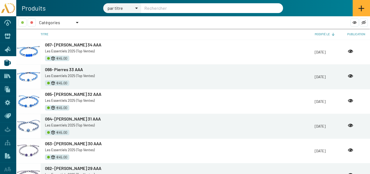
click at [360, 8] on icon at bounding box center [361, 8] width 6 height 6
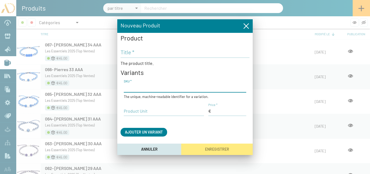
paste input "AD25-TR-Pierres35"
type input "AD25-TR-Pierres36"
click at [220, 113] on input "Price *" at bounding box center [227, 111] width 38 height 6
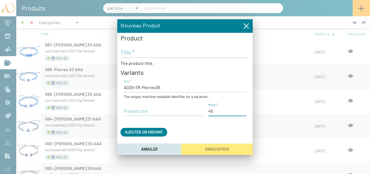
type input "45,00 €"
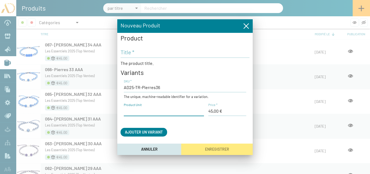
click at [152, 112] on input "Product Unit" at bounding box center [164, 111] width 80 height 6
type input "Le bracelet"
click at [132, 53] on input "Title *" at bounding box center [184, 52] width 129 height 6
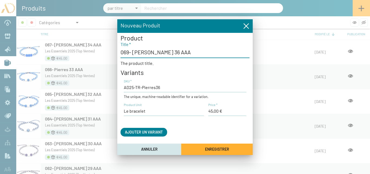
type input "069- [PERSON_NAME] 36 AAA"
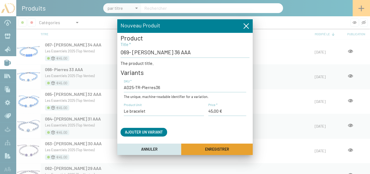
click at [215, 147] on span "Enregistrer" at bounding box center [217, 149] width 24 height 5
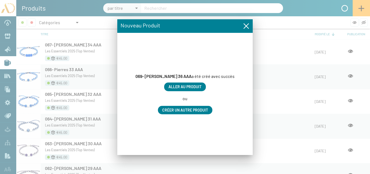
click at [185, 87] on span "Aller au produit" at bounding box center [184, 86] width 33 height 5
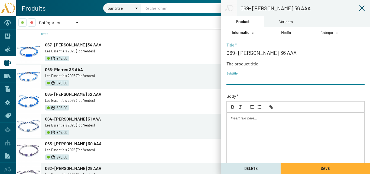
paste input "AD25-TR-Pierres35"
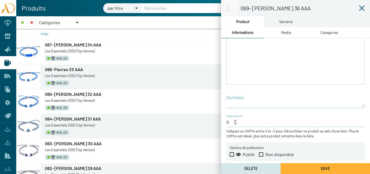
scroll to position [116, 0]
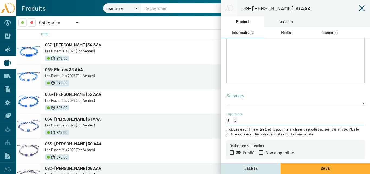
type input "AD25-TR-Pierres36"
click at [313, 167] on button "Save" at bounding box center [324, 168] width 89 height 11
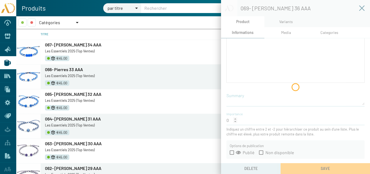
scroll to position [0, 0]
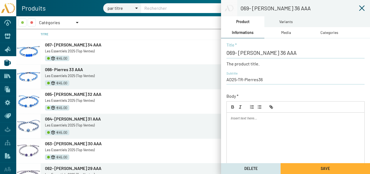
click at [288, 34] on div "Media" at bounding box center [286, 33] width 10 height 6
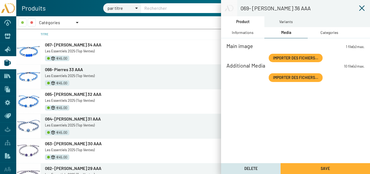
click at [293, 57] on span "Importer des fichiers..." at bounding box center [295, 57] width 45 height 5
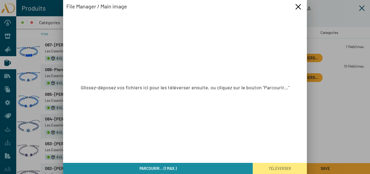
click at [193, 166] on button "Parcourir... (1 max.)" at bounding box center [157, 167] width 189 height 11
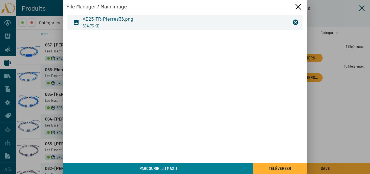
click at [266, 165] on button "Téléverser" at bounding box center [280, 167] width 54 height 11
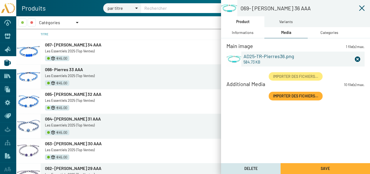
click at [326, 32] on div "Categories" at bounding box center [329, 33] width 18 height 6
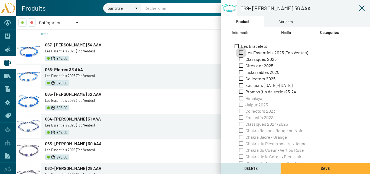
click at [257, 52] on span "Les Essentiels 2025 (Top Ventes)" at bounding box center [276, 53] width 63 height 6
click at [241, 55] on input "Les Essentiels 2025 (Top Ventes)" at bounding box center [241, 55] width 0 height 0
checkbox input "true"
click at [280, 22] on div "Variants" at bounding box center [286, 22] width 14 height 6
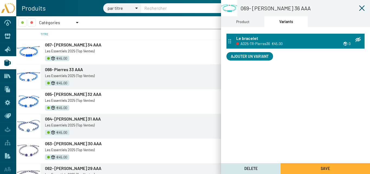
click at [260, 38] on div "Le bracelet" at bounding box center [298, 38] width 125 height 6
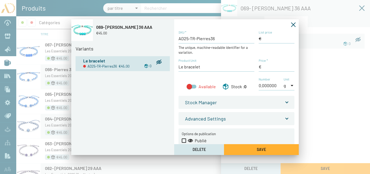
type input "45,00 €"
click at [195, 85] on label "Available" at bounding box center [201, 86] width 29 height 6
click at [189, 88] on input "Available" at bounding box center [189, 88] width 0 height 0
checkbox input "true"
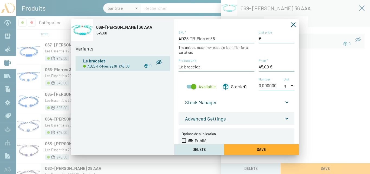
click at [286, 100] on span at bounding box center [287, 101] width 2 height 6
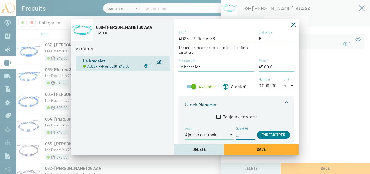
click at [247, 136] on input "Quantité" at bounding box center [245, 134] width 19 height 6
type input "1"
click at [277, 134] on span "Enregistrer" at bounding box center [273, 134] width 24 height 5
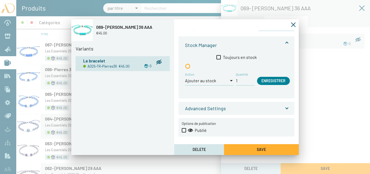
scroll to position [60, 0]
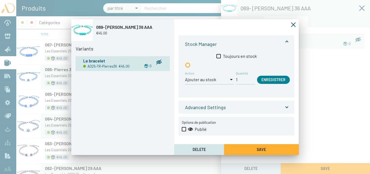
click at [185, 128] on span at bounding box center [184, 129] width 4 height 4
click at [184, 131] on input "Publié" at bounding box center [184, 131] width 0 height 0
checkbox input "true"
click at [257, 149] on button "Save" at bounding box center [261, 149] width 75 height 11
click at [292, 25] on icon "Fermer la fenêtre" at bounding box center [292, 24] width 5 height 5
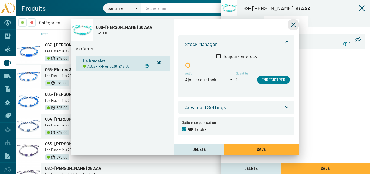
click at [239, 24] on div "Product" at bounding box center [242, 22] width 13 height 6
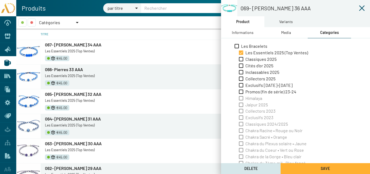
click at [241, 33] on div "Informations" at bounding box center [243, 33] width 22 height 6
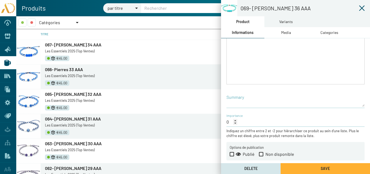
scroll to position [116, 0]
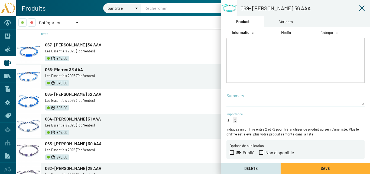
click at [229, 152] on app-node-edit-common "Options de publication Publié Non disponible" at bounding box center [295, 149] width 138 height 18
click at [233, 150] on span at bounding box center [232, 152] width 4 height 4
click at [232, 154] on input "Publié" at bounding box center [231, 154] width 0 height 0
checkbox input "true"
click at [299, 166] on button "Save" at bounding box center [324, 168] width 89 height 11
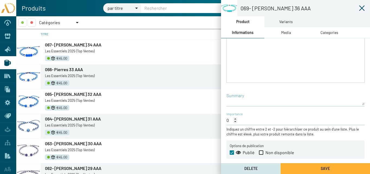
click at [362, 7] on icon at bounding box center [361, 8] width 6 height 6
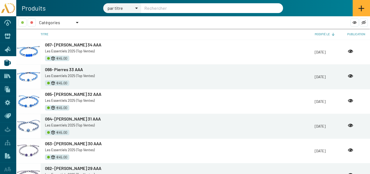
click at [74, 20] on div "Catégories" at bounding box center [57, 22] width 36 height 8
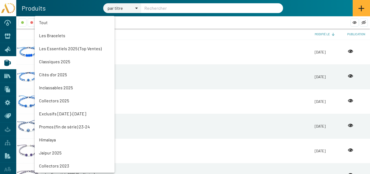
click at [53, 35] on mat-option "Les Bracelets" at bounding box center [75, 35] width 80 height 13
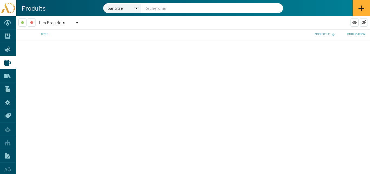
click at [76, 24] on div at bounding box center [77, 22] width 5 height 8
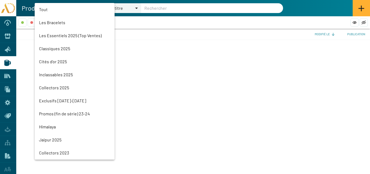
click at [57, 32] on mat-option "Les Essentiels 2025 (Top Ventes)" at bounding box center [75, 35] width 80 height 13
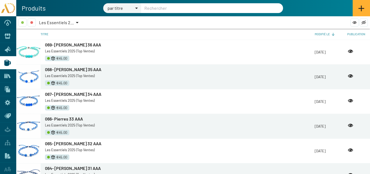
click at [358, 9] on icon at bounding box center [361, 8] width 6 height 6
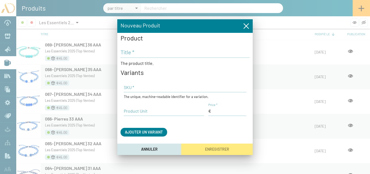
click at [126, 54] on input "Title *" at bounding box center [184, 52] width 129 height 6
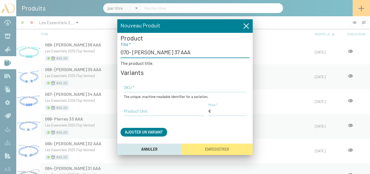
type input "070- [PERSON_NAME] 37 AAA"
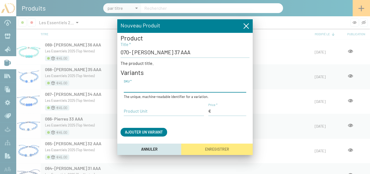
paste input "AD25-TR-Pierres35"
type input "AD25-TR-Pierres37"
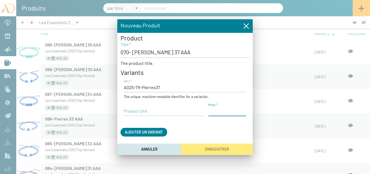
click at [218, 109] on input "Price *" at bounding box center [227, 111] width 38 height 6
type input "45,00 €"
click at [138, 113] on input "Product Unit" at bounding box center [164, 111] width 80 height 6
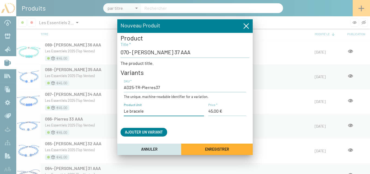
type input "Le bracelet"
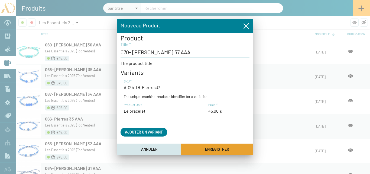
click at [201, 146] on button "Enregistrer" at bounding box center [216, 148] width 71 height 11
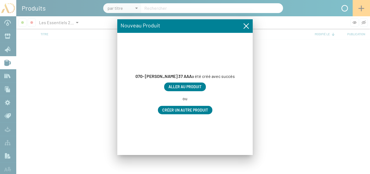
click at [191, 87] on span "Aller au produit" at bounding box center [184, 86] width 33 height 5
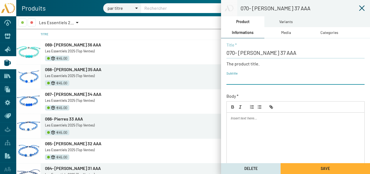
paste input "AD25-TR-Pierres35"
type input "AD25-TR-Pierres37"
click at [287, 31] on div "Media" at bounding box center [286, 33] width 10 height 6
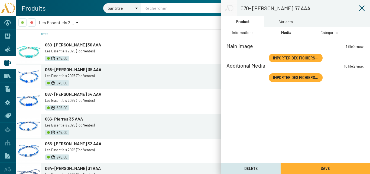
click at [294, 58] on span "Importer des fichiers..." at bounding box center [295, 57] width 45 height 5
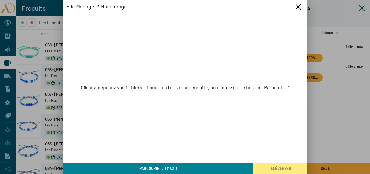
click at [175, 168] on span "Parcourir... (1 max.)" at bounding box center [157, 168] width 37 height 5
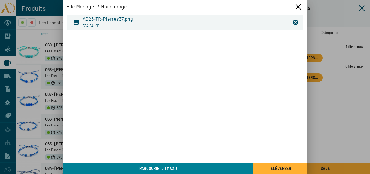
click at [270, 169] on span "Téléverser" at bounding box center [280, 168] width 22 height 5
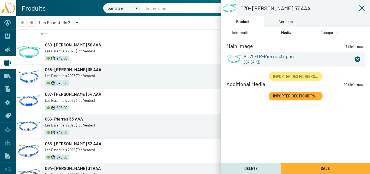
click at [330, 31] on div "Categories" at bounding box center [329, 33] width 18 height 6
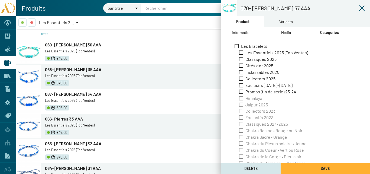
drag, startPoint x: 249, startPoint y: 53, endPoint x: 263, endPoint y: 34, distance: 23.7
click at [249, 53] on span "Les Essentiels 2025 (Top Ventes)" at bounding box center [276, 53] width 63 height 6
click at [241, 55] on input "Les Essentiels 2025 (Top Ventes)" at bounding box center [241, 55] width 0 height 0
checkbox input "true"
click at [277, 24] on div "Variants" at bounding box center [285, 21] width 43 height 11
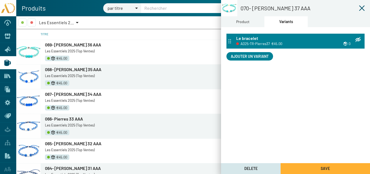
click at [247, 36] on h3 "Le bracelet" at bounding box center [247, 38] width 22 height 6
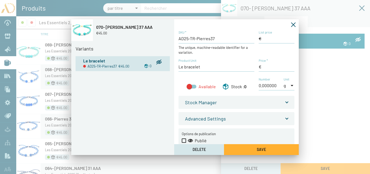
type input "45,00 €"
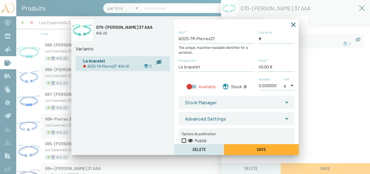
click at [193, 86] on div at bounding box center [192, 86] width 10 height 4
click at [189, 88] on input "Available" at bounding box center [189, 88] width 0 height 0
checkbox input "true"
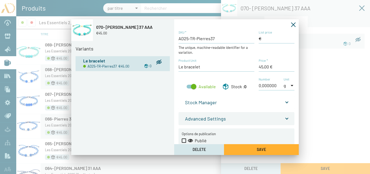
click at [286, 102] on span at bounding box center [287, 101] width 2 height 6
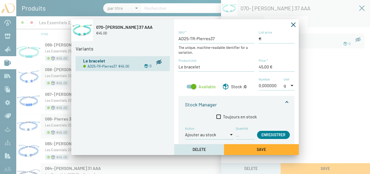
click at [241, 135] on input "Quantité" at bounding box center [245, 134] width 19 height 6
type input "1"
click at [264, 133] on span "Enregistrer" at bounding box center [273, 134] width 24 height 5
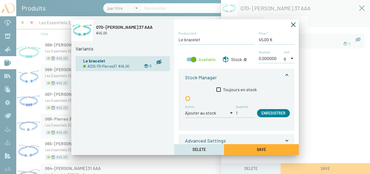
scroll to position [54, 0]
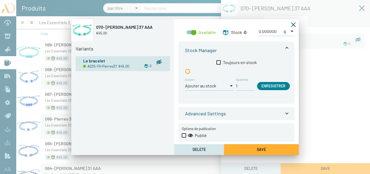
click at [182, 134] on span at bounding box center [184, 135] width 4 height 4
click at [184, 137] on input "Publié" at bounding box center [184, 137] width 0 height 0
checkbox input "true"
click at [243, 148] on button "Save" at bounding box center [261, 149] width 75 height 11
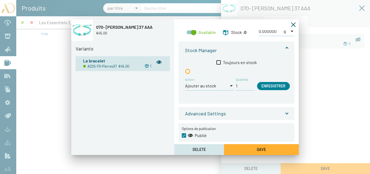
click at [293, 25] on icon "Fermer la fenêtre" at bounding box center [293, 24] width 5 height 5
click at [250, 24] on mat-toolbar at bounding box center [236, 24] width 125 height 11
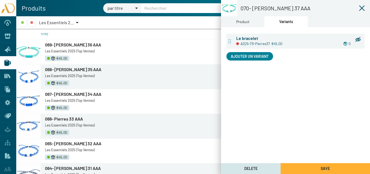
click at [247, 23] on div "Product" at bounding box center [242, 22] width 13 height 6
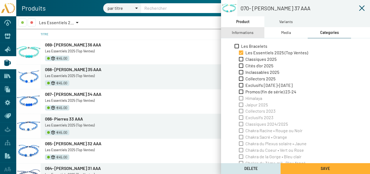
click at [246, 34] on div "Informations" at bounding box center [243, 33] width 22 height 6
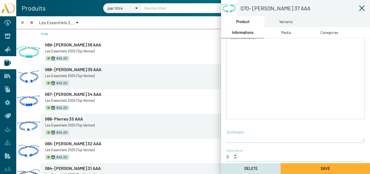
scroll to position [116, 0]
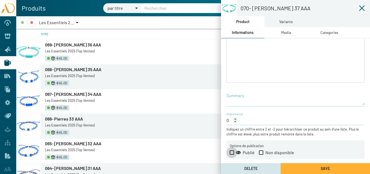
click at [233, 151] on span at bounding box center [232, 152] width 4 height 4
click at [232, 154] on input "Publié" at bounding box center [231, 154] width 0 height 0
checkbox input "true"
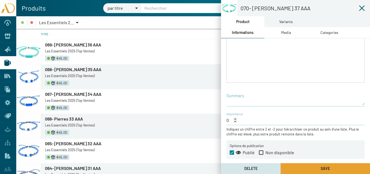
drag, startPoint x: 311, startPoint y: 166, endPoint x: 311, endPoint y: 161, distance: 5.2
click at [311, 166] on button "Save" at bounding box center [324, 168] width 89 height 11
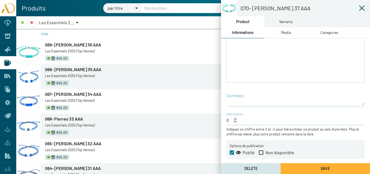
click at [361, 8] on icon at bounding box center [361, 8] width 6 height 6
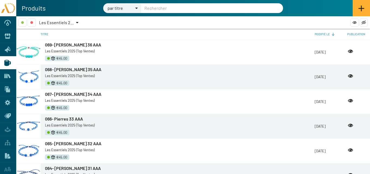
click at [76, 22] on div at bounding box center [77, 22] width 3 height 1
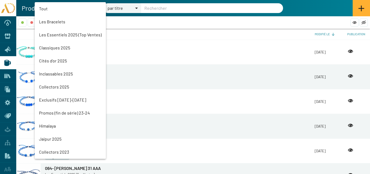
scroll to position [12, 0]
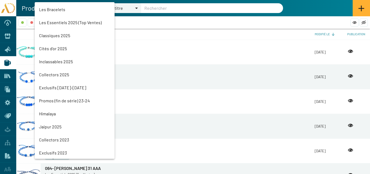
click at [54, 37] on mat-option "Classiques 2025" at bounding box center [75, 35] width 80 height 13
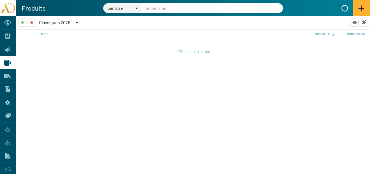
click at [78, 22] on div at bounding box center [77, 22] width 3 height 1
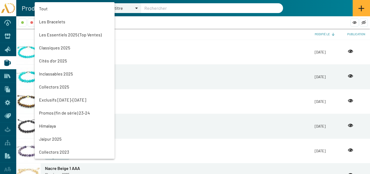
scroll to position [25, 0]
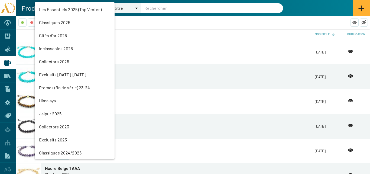
click at [62, 9] on mat-option "Les Essentiels 2025 (Top Ventes)" at bounding box center [75, 9] width 80 height 13
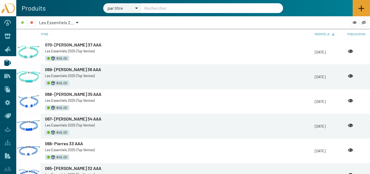
click at [359, 8] on icon at bounding box center [361, 8] width 6 height 6
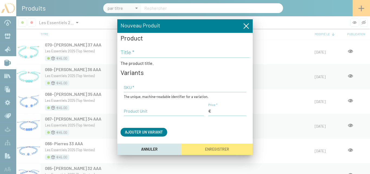
click at [140, 53] on input "Title *" at bounding box center [184, 52] width 129 height 6
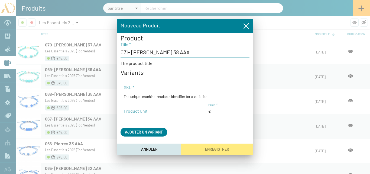
type input "071- [PERSON_NAME] 38 AAA"
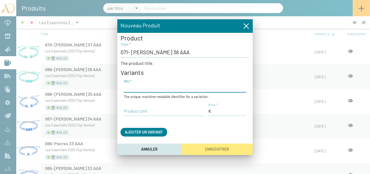
paste input "AD25-TR-Pierres35"
type input "AD25-TR-Pierres38"
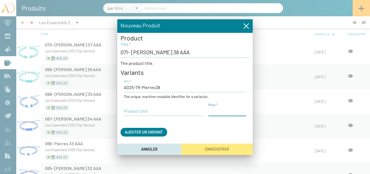
click at [214, 112] on input "Price *" at bounding box center [227, 111] width 38 height 6
type input "45,00 €"
click at [148, 111] on input "Product Unit" at bounding box center [164, 111] width 80 height 6
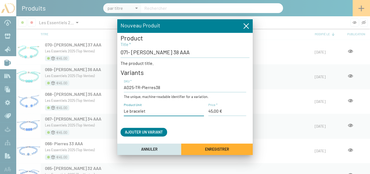
type input "Le bracelet"
click at [200, 145] on button "Enregistrer" at bounding box center [216, 148] width 71 height 11
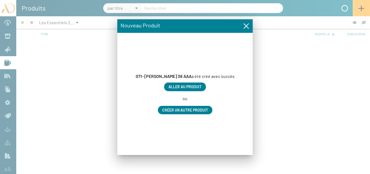
click at [187, 87] on span "Aller au produit" at bounding box center [184, 86] width 33 height 5
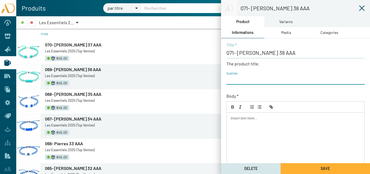
paste input "AD25-TR-Pierres35"
type input "AD25-TR-Pierres38"
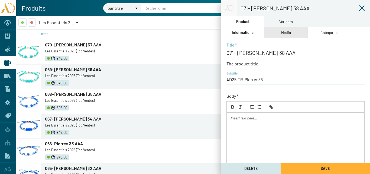
click at [285, 30] on div "Media" at bounding box center [286, 33] width 10 height 6
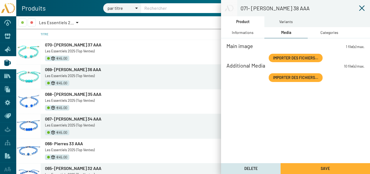
click at [283, 58] on span "Importer des fichiers..." at bounding box center [295, 57] width 45 height 5
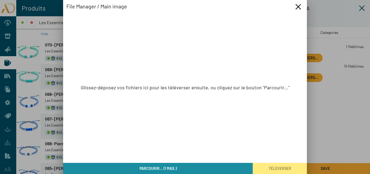
click at [167, 167] on span "Parcourir... (1 max.)" at bounding box center [157, 168] width 37 height 5
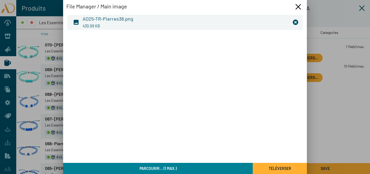
click at [273, 165] on span "Téléverser" at bounding box center [280, 167] width 22 height 5
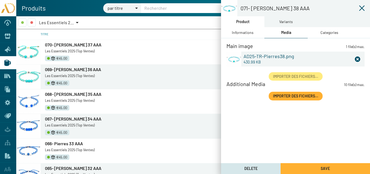
click at [325, 30] on div "Categories" at bounding box center [329, 33] width 18 height 6
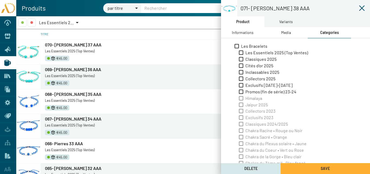
click at [249, 52] on span "Les Essentiels 2025 (Top Ventes)" at bounding box center [276, 53] width 63 height 6
click at [241, 55] on input "Les Essentiels 2025 (Top Ventes)" at bounding box center [241, 55] width 0 height 0
checkbox input "true"
click at [289, 24] on div "Variants" at bounding box center [286, 22] width 14 height 6
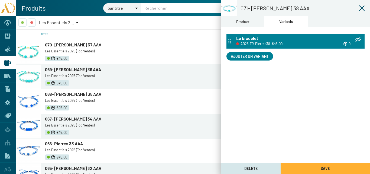
click at [248, 38] on h3 "Le bracelet" at bounding box center [247, 38] width 22 height 6
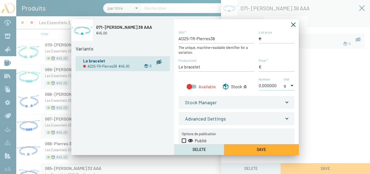
type input "45,00 €"
click at [192, 87] on div at bounding box center [192, 86] width 10 height 4
click at [189, 88] on input "Available" at bounding box center [189, 88] width 0 height 0
checkbox input "true"
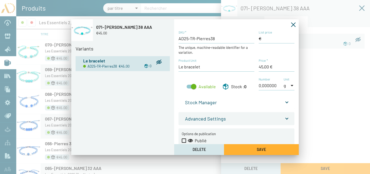
click at [286, 101] on span at bounding box center [287, 101] width 2 height 6
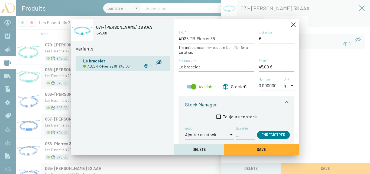
click at [246, 137] on input "Quantité" at bounding box center [245, 134] width 19 height 6
type input "1"
drag, startPoint x: 273, startPoint y: 137, endPoint x: 270, endPoint y: 135, distance: 3.1
click at [273, 137] on button "Enregistrer" at bounding box center [273, 134] width 33 height 8
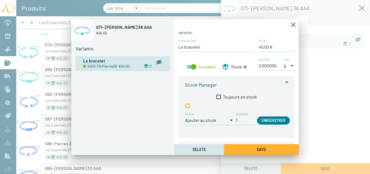
scroll to position [60, 0]
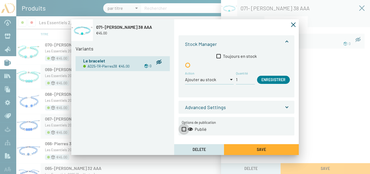
drag, startPoint x: 184, startPoint y: 129, endPoint x: 211, endPoint y: 135, distance: 26.9
click at [185, 129] on span at bounding box center [184, 129] width 4 height 4
click at [184, 131] on input "Publié" at bounding box center [184, 131] width 0 height 0
checkbox input "true"
click at [241, 146] on button "Save" at bounding box center [261, 149] width 75 height 11
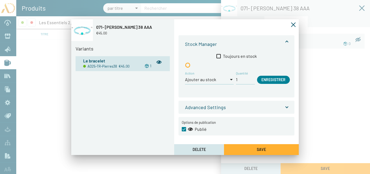
click at [293, 25] on icon "Fermer la fenêtre" at bounding box center [293, 24] width 5 height 5
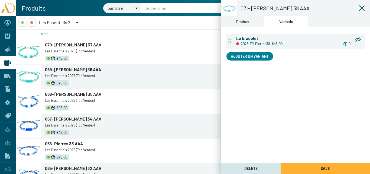
click at [238, 22] on div "Product" at bounding box center [242, 22] width 13 height 6
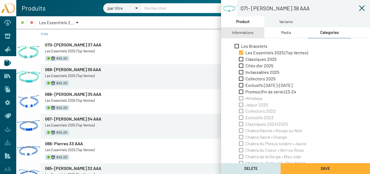
click at [241, 33] on div "Informations" at bounding box center [243, 33] width 22 height 6
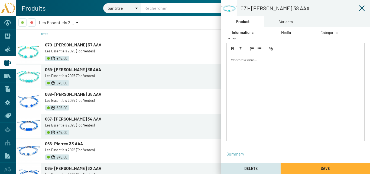
scroll to position [116, 0]
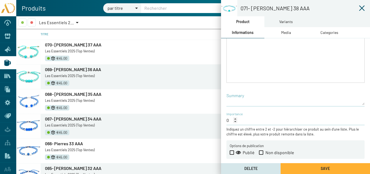
click at [231, 152] on span at bounding box center [232, 152] width 4 height 4
click at [231, 154] on input "Publié" at bounding box center [231, 154] width 0 height 0
checkbox input "true"
click at [306, 167] on button "Save" at bounding box center [324, 168] width 89 height 11
click at [361, 6] on icon at bounding box center [361, 8] width 6 height 6
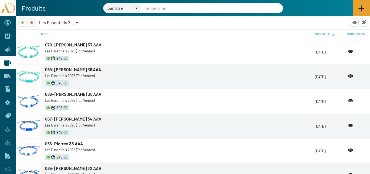
click at [362, 9] on icon at bounding box center [361, 8] width 6 height 6
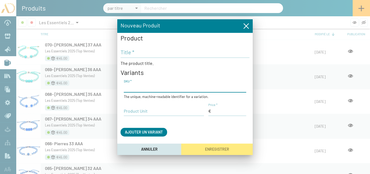
paste input "AD25-TR-Pierres35"
type input "AD25-TR-Pierres39"
click at [218, 111] on input "Price *" at bounding box center [227, 111] width 38 height 6
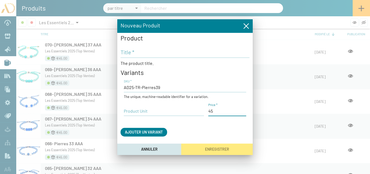
type input "45,00 €"
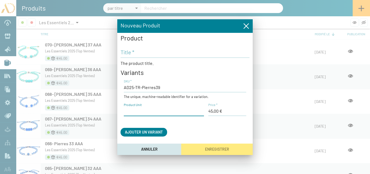
click at [161, 109] on input "Product Unit" at bounding box center [164, 111] width 80 height 6
type input "Le bracelet"
click at [138, 51] on input "Title *" at bounding box center [184, 52] width 129 height 6
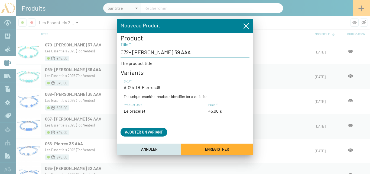
type input "072- [PERSON_NAME] 39 AAA"
click at [211, 147] on span "Enregistrer" at bounding box center [217, 149] width 24 height 5
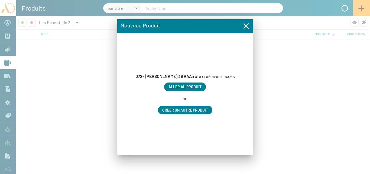
click at [192, 87] on span "Aller au produit" at bounding box center [184, 86] width 33 height 5
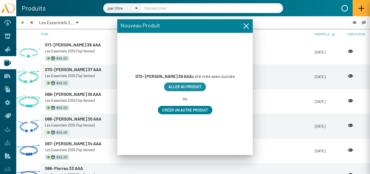
type input "072- [PERSON_NAME] 39 AAA"
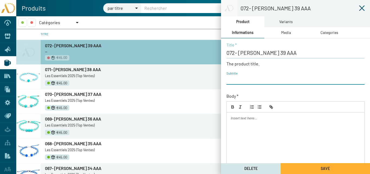
click at [238, 80] on input "Subtitle" at bounding box center [295, 79] width 138 height 6
paste input "AD25-TR-Pierres35"
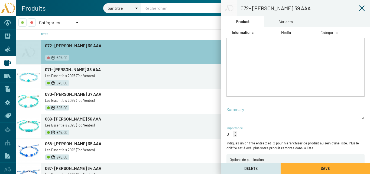
scroll to position [116, 0]
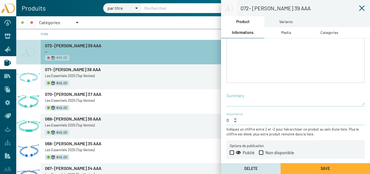
type input "AD25-TR-Pierres39"
click at [231, 151] on span at bounding box center [232, 152] width 4 height 4
click at [231, 154] on input "Publié" at bounding box center [231, 154] width 0 height 0
checkbox input "true"
click at [284, 32] on div "Media" at bounding box center [286, 33] width 10 height 6
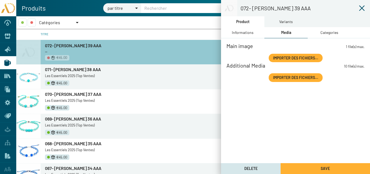
scroll to position [0, 0]
click at [274, 55] on span "Importer des fichiers..." at bounding box center [295, 57] width 45 height 5
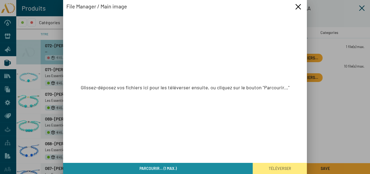
click at [150, 169] on span "Parcourir... (1 max.)" at bounding box center [157, 168] width 37 height 5
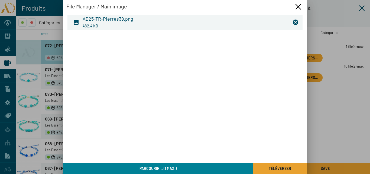
click at [270, 164] on button "Téléverser" at bounding box center [280, 167] width 54 height 11
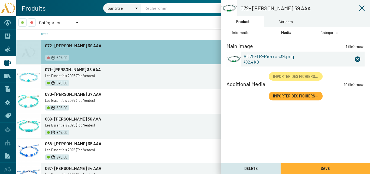
click at [330, 33] on div "Categories" at bounding box center [329, 33] width 18 height 6
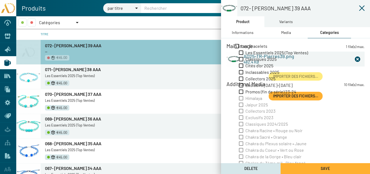
click at [286, 22] on div "Variants" at bounding box center [286, 22] width 14 height 6
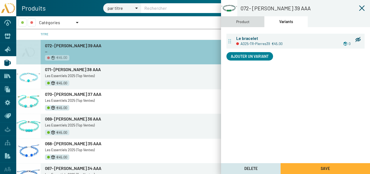
drag, startPoint x: 244, startPoint y: 24, endPoint x: 263, endPoint y: 36, distance: 22.4
click at [243, 24] on div "Product" at bounding box center [242, 22] width 13 height 6
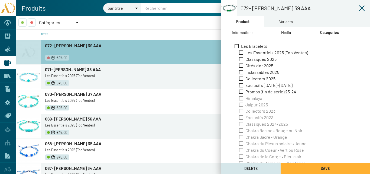
drag, startPoint x: 260, startPoint y: 53, endPoint x: 271, endPoint y: 45, distance: 13.4
click at [260, 52] on span "Les Essentiels 2025 (Top Ventes)" at bounding box center [276, 53] width 63 height 6
click at [241, 55] on input "Les Essentiels 2025 (Top Ventes)" at bounding box center [241, 55] width 0 height 0
checkbox input "true"
click at [284, 21] on div "Variants" at bounding box center [286, 22] width 14 height 6
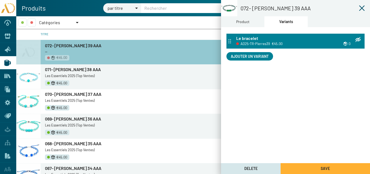
click at [246, 43] on span "AD25-TR-Pierres39" at bounding box center [255, 44] width 30 height 6
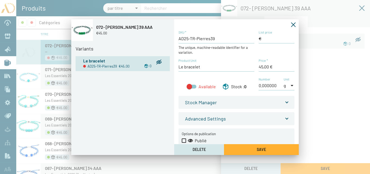
click at [192, 86] on div at bounding box center [192, 86] width 10 height 4
click at [189, 88] on input "Available" at bounding box center [189, 88] width 0 height 0
checkbox input "true"
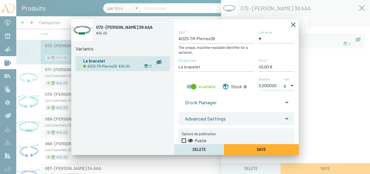
click at [293, 104] on div "AD25-TR-Pierres39 SKU * The unique, machine-readable identifier for a variation…" at bounding box center [238, 87] width 120 height 114
click at [282, 102] on span "Stock Manager" at bounding box center [235, 102] width 101 height 6
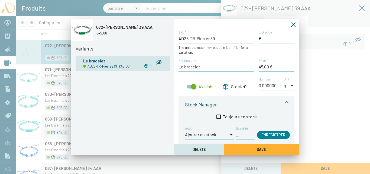
click at [240, 135] on input "Quantité" at bounding box center [245, 134] width 19 height 6
type input "1"
click at [270, 132] on span "Enregistrer" at bounding box center [273, 134] width 24 height 5
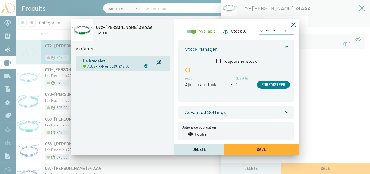
scroll to position [60, 0]
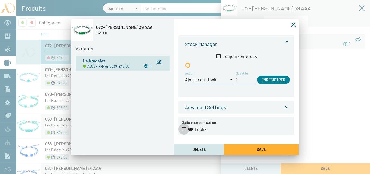
click at [184, 127] on span at bounding box center [184, 129] width 4 height 4
click at [184, 131] on input "Publié" at bounding box center [184, 131] width 0 height 0
checkbox input "true"
click at [248, 150] on button "Save" at bounding box center [261, 149] width 75 height 11
click at [293, 24] on icon "Fermer la fenêtre" at bounding box center [292, 24] width 5 height 5
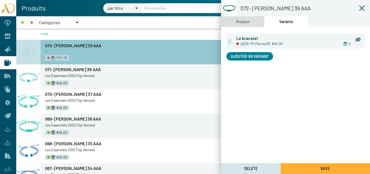
click at [237, 24] on div "Product" at bounding box center [242, 22] width 13 height 6
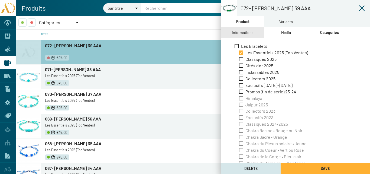
click at [242, 34] on div "Informations" at bounding box center [243, 33] width 22 height 6
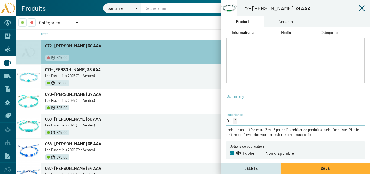
scroll to position [116, 0]
click at [312, 166] on button "Save" at bounding box center [324, 168] width 89 height 11
click at [364, 7] on icon at bounding box center [361, 8] width 6 height 6
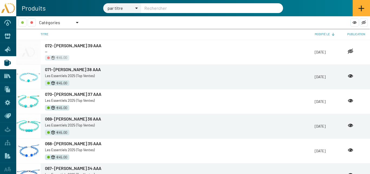
click at [77, 22] on div at bounding box center [77, 22] width 3 height 1
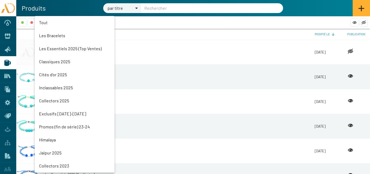
click at [55, 35] on mat-option "Les Bracelets" at bounding box center [75, 35] width 80 height 13
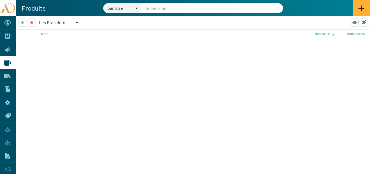
click at [77, 23] on div at bounding box center [77, 22] width 3 height 1
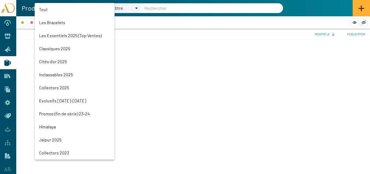
click at [54, 34] on mat-option "Les Essentiels 2025 (Top Ventes)" at bounding box center [75, 35] width 80 height 13
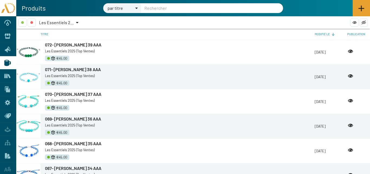
click at [359, 9] on icon at bounding box center [361, 8] width 6 height 6
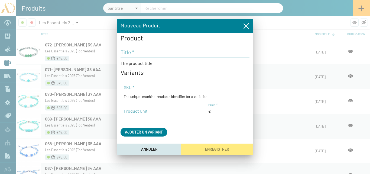
click at [134, 53] on input "Title *" at bounding box center [184, 52] width 129 height 6
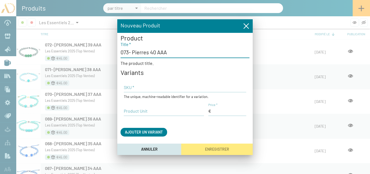
type input "073- Pierres 40 AAA"
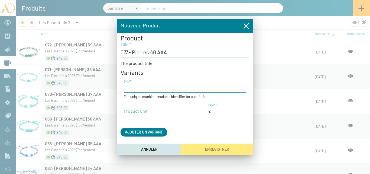
paste input "AD25-TR-Pierres35"
type input "AD25-TR-Pierres40"
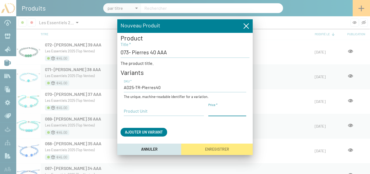
click at [227, 110] on input "Price *" at bounding box center [227, 111] width 38 height 6
type input "45,00 €"
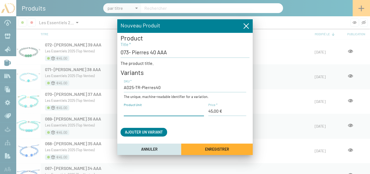
click at [155, 110] on input "Product Unit" at bounding box center [164, 111] width 80 height 6
type input "Le bracelet"
click at [211, 143] on div "Product 073- Pierres 40 AAA Title * The product title. Variants AD25-TR-Pierres…" at bounding box center [184, 89] width 129 height 107
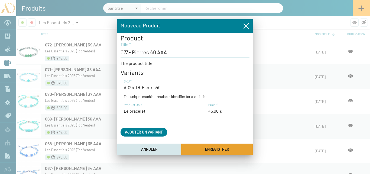
click at [222, 147] on span "Enregistrer" at bounding box center [217, 149] width 24 height 5
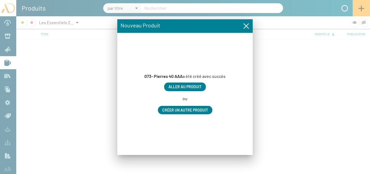
click at [194, 87] on span "Aller au produit" at bounding box center [184, 86] width 33 height 5
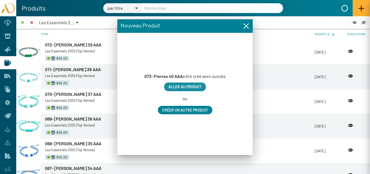
type input "073- Pierres 40 AAA"
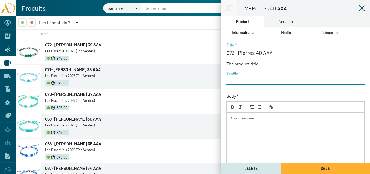
paste input "AD25-TR-Pierres35"
type input "AD25-TR-Pierres40"
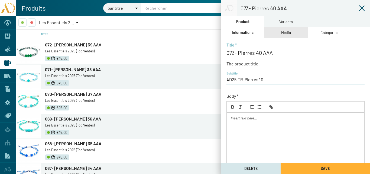
click at [289, 32] on div "Media" at bounding box center [286, 33] width 10 height 6
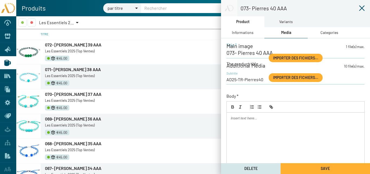
click at [287, 59] on span "Importer des fichiers..." at bounding box center [295, 57] width 45 height 5
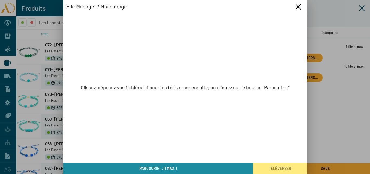
click at [193, 169] on button "Parcourir... (1 max.)" at bounding box center [157, 167] width 189 height 11
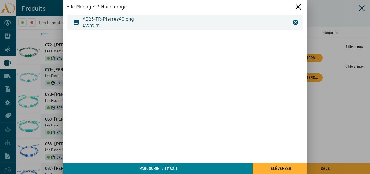
click at [272, 164] on button "Téléverser" at bounding box center [280, 167] width 54 height 11
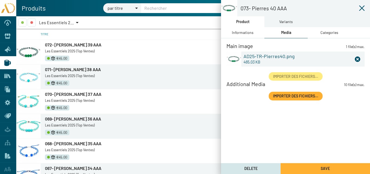
click at [330, 31] on div "Categories" at bounding box center [329, 33] width 18 height 6
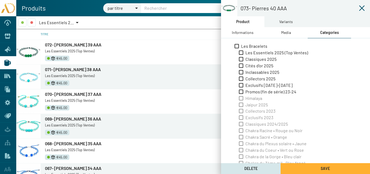
drag, startPoint x: 259, startPoint y: 53, endPoint x: 276, endPoint y: 32, distance: 26.9
click at [259, 51] on span "Les Essentiels 2025 (Top Ventes)" at bounding box center [276, 53] width 63 height 6
click at [241, 55] on input "Les Essentiels 2025 (Top Ventes)" at bounding box center [241, 55] width 0 height 0
checkbox input "true"
click at [283, 20] on div "Variants" at bounding box center [286, 22] width 14 height 6
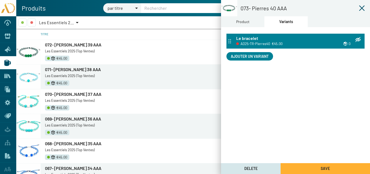
click at [252, 41] on span "AD25-TR-Pierres40" at bounding box center [255, 44] width 30 height 6
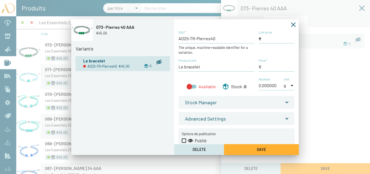
type input "45,00 €"
click at [194, 87] on div at bounding box center [192, 86] width 10 height 4
click at [189, 88] on input "Available" at bounding box center [189, 88] width 0 height 0
checkbox input "true"
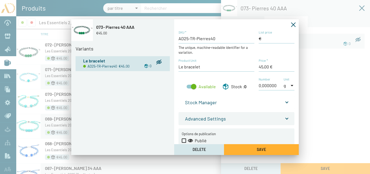
click at [286, 100] on span at bounding box center [287, 101] width 2 height 6
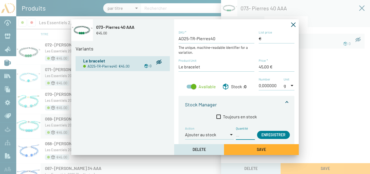
click at [243, 134] on input "Quantité" at bounding box center [245, 134] width 19 height 6
type input "1"
click at [270, 134] on span "Enregistrer" at bounding box center [273, 134] width 24 height 5
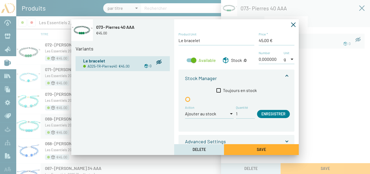
scroll to position [60, 0]
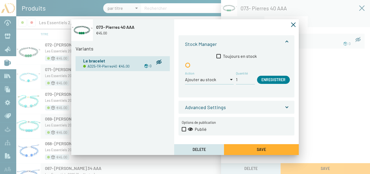
click at [184, 127] on span at bounding box center [184, 129] width 4 height 4
click at [184, 131] on input "Publié" at bounding box center [184, 131] width 0 height 0
checkbox input "true"
click at [251, 150] on button "Save" at bounding box center [261, 149] width 75 height 11
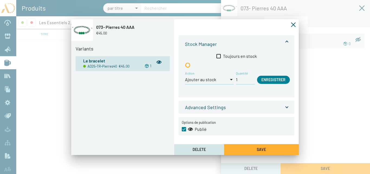
click at [294, 24] on icon "Fermer la fenêtre" at bounding box center [292, 24] width 5 height 5
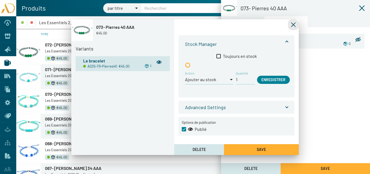
click at [228, 24] on div "Product" at bounding box center [242, 21] width 43 height 11
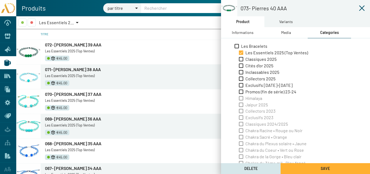
click at [251, 36] on div "Informations" at bounding box center [242, 32] width 43 height 11
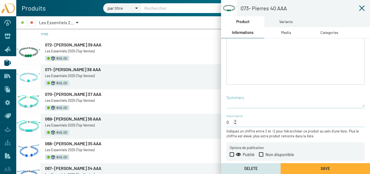
scroll to position [116, 0]
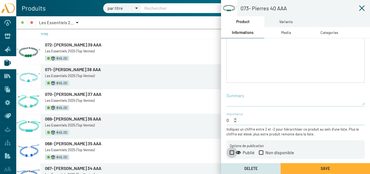
click at [230, 151] on span at bounding box center [232, 152] width 4 height 4
click at [231, 154] on input "Publié" at bounding box center [231, 154] width 0 height 0
checkbox input "true"
click at [296, 168] on button "Save" at bounding box center [324, 168] width 89 height 11
drag, startPoint x: 362, startPoint y: 8, endPoint x: 358, endPoint y: 8, distance: 3.3
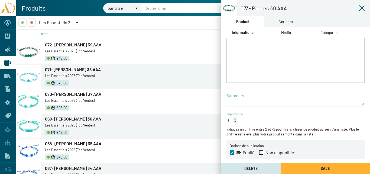
click at [361, 8] on icon at bounding box center [361, 7] width 5 height 5
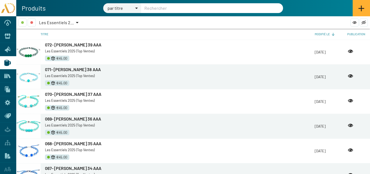
click at [78, 22] on div at bounding box center [77, 22] width 3 height 1
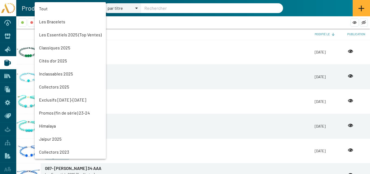
scroll to position [12, 0]
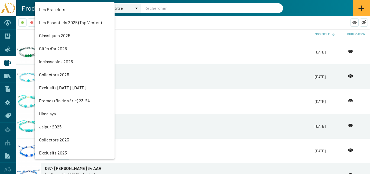
click at [57, 22] on mat-option "Les Essentiels 2025 (Top Ventes)" at bounding box center [75, 22] width 80 height 13
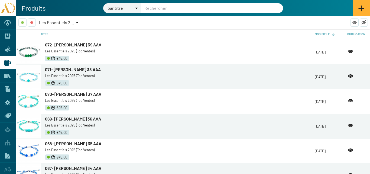
click at [77, 23] on div at bounding box center [77, 22] width 5 height 8
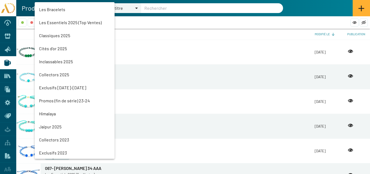
click at [52, 7] on mat-option "Les Bracelets" at bounding box center [75, 9] width 80 height 13
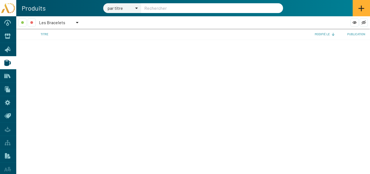
click at [77, 22] on div at bounding box center [77, 22] width 3 height 1
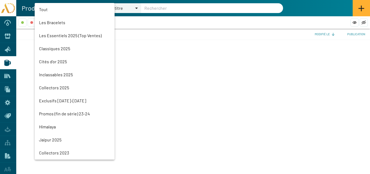
click at [52, 36] on mat-option "Les Essentiels 2025 (Top Ventes)" at bounding box center [75, 35] width 80 height 13
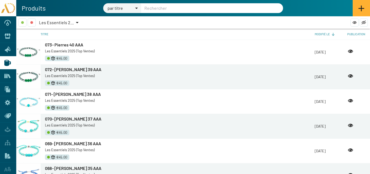
click at [360, 5] on icon at bounding box center [361, 8] width 6 height 6
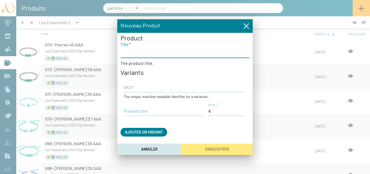
click at [135, 53] on input "Title *" at bounding box center [184, 52] width 129 height 6
type input "074- Pierres 41 AAA"
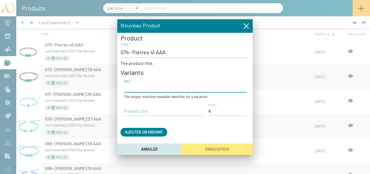
paste input "AD25-TR-Pierres35"
type input "AD25-TR-Pierres41"
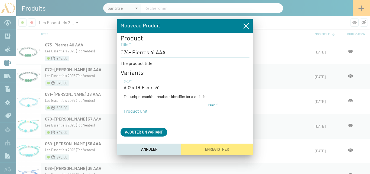
click at [227, 113] on input "Price *" at bounding box center [227, 111] width 38 height 6
type input "45,00 €"
click at [130, 110] on input "Product Unit" at bounding box center [164, 111] width 80 height 6
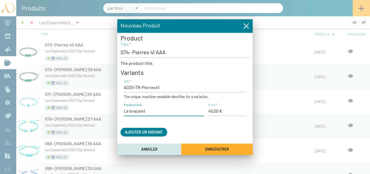
type input "Le bracelet"
click at [203, 148] on button "Enregistrer" at bounding box center [216, 148] width 71 height 11
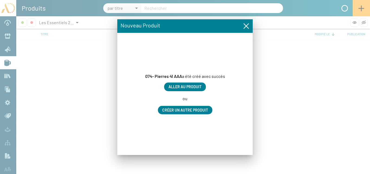
click at [189, 85] on span "Aller au produit" at bounding box center [184, 86] width 33 height 5
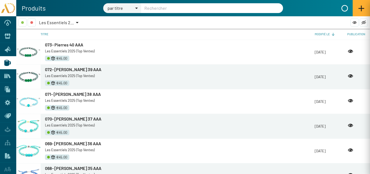
type input "074- Pierres 41 AAA"
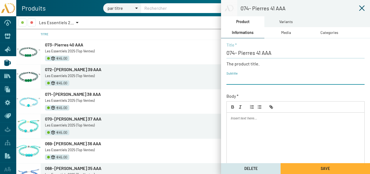
paste input "AD25-TR-Pierres35"
type input "AD25-TR-Pierres41"
click at [290, 34] on div "Media" at bounding box center [285, 32] width 43 height 11
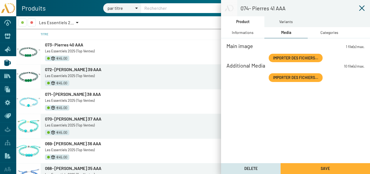
click at [281, 56] on span "Importer des fichiers..." at bounding box center [295, 57] width 45 height 5
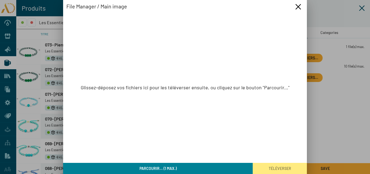
click at [191, 166] on button "Parcourir... (1 max.)" at bounding box center [157, 167] width 189 height 11
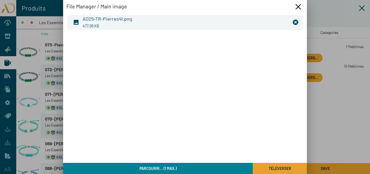
click at [271, 166] on span "Téléverser" at bounding box center [280, 168] width 22 height 5
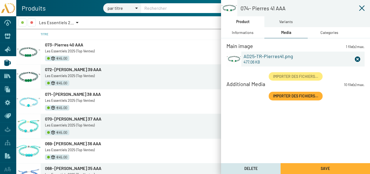
drag, startPoint x: 330, startPoint y: 31, endPoint x: 320, endPoint y: 37, distance: 10.9
click at [329, 31] on div "Categories" at bounding box center [329, 33] width 18 height 6
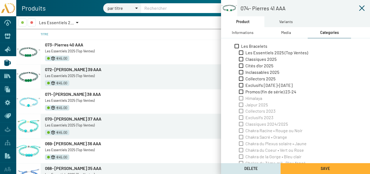
click at [269, 52] on span "Les Essentiels 2025 (Top Ventes)" at bounding box center [276, 53] width 63 height 6
click at [241, 55] on input "Les Essentiels 2025 (Top Ventes)" at bounding box center [241, 55] width 0 height 0
checkbox input "true"
click at [287, 32] on div "Media" at bounding box center [286, 33] width 10 height 6
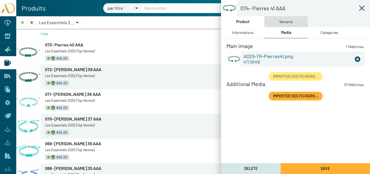
click at [284, 21] on div "Variants" at bounding box center [286, 22] width 14 height 6
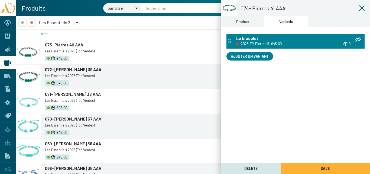
click at [255, 42] on span "AD25-TR-Pierres41" at bounding box center [254, 44] width 29 height 6
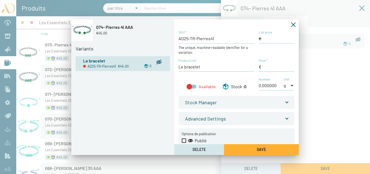
type input "45,00 €"
click at [192, 86] on div at bounding box center [192, 86] width 10 height 4
click at [189, 88] on input "Available" at bounding box center [189, 88] width 0 height 0
checkbox input "true"
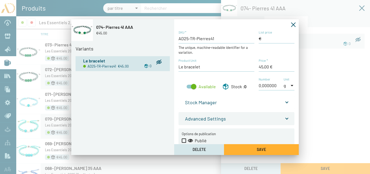
click at [284, 102] on span "Stock Manager" at bounding box center [235, 102] width 101 height 6
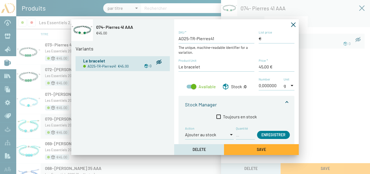
click at [242, 135] on input "Quantité" at bounding box center [245, 134] width 19 height 6
type input "1"
click at [274, 136] on span "Enregistrer" at bounding box center [273, 134] width 24 height 5
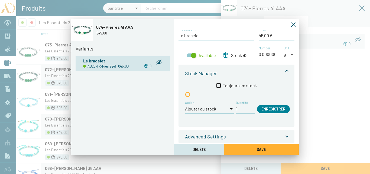
scroll to position [60, 0]
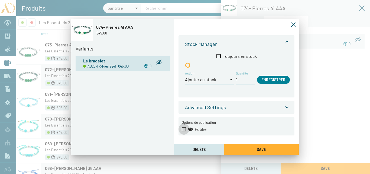
click at [184, 130] on span at bounding box center [184, 129] width 4 height 4
click at [184, 131] on input "Publié" at bounding box center [184, 131] width 0 height 0
checkbox input "true"
click at [240, 149] on button "Save" at bounding box center [261, 149] width 75 height 11
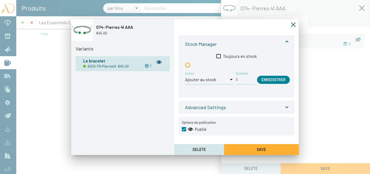
click at [292, 24] on icon "Fermer la fenêtre" at bounding box center [292, 24] width 5 height 5
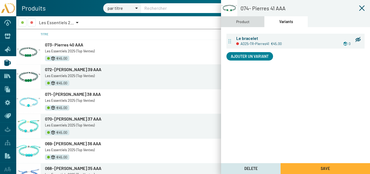
click at [244, 24] on div "Product" at bounding box center [242, 22] width 13 height 6
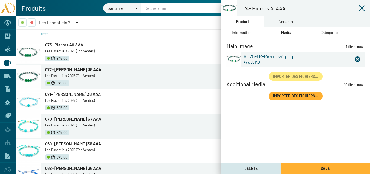
click at [243, 31] on div "Informations" at bounding box center [243, 33] width 22 height 6
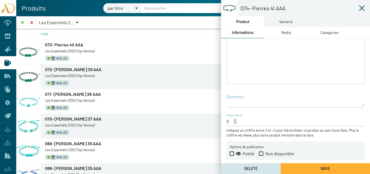
scroll to position [116, 0]
click at [233, 152] on span at bounding box center [232, 152] width 4 height 4
click at [232, 154] on input "Publié" at bounding box center [231, 154] width 0 height 0
checkbox input "true"
click at [300, 166] on button "Save" at bounding box center [324, 168] width 89 height 11
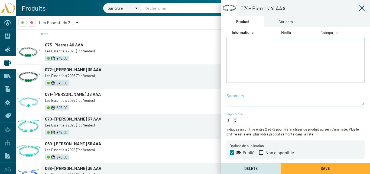
click at [361, 6] on icon at bounding box center [361, 8] width 6 height 6
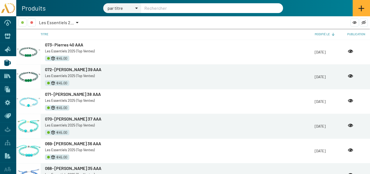
click at [76, 21] on div at bounding box center [77, 22] width 5 height 8
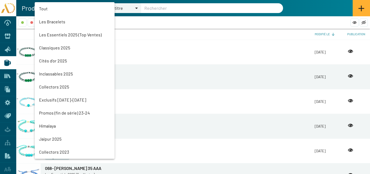
scroll to position [12, 0]
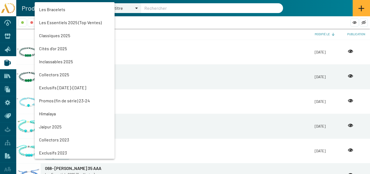
click at [56, 36] on mat-option "Classiques 2025" at bounding box center [75, 35] width 80 height 13
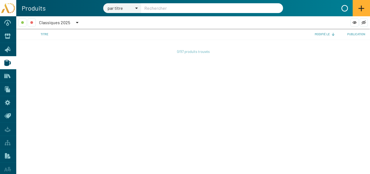
click at [77, 22] on div at bounding box center [77, 22] width 3 height 1
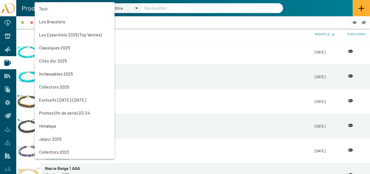
scroll to position [25, 0]
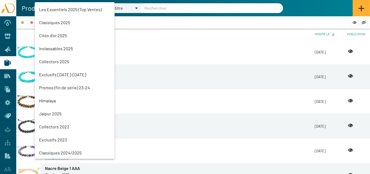
click at [56, 8] on mat-option "Les Essentiels 2025 (Top Ventes)" at bounding box center [75, 9] width 80 height 13
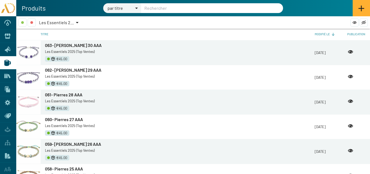
scroll to position [271, 0]
click at [67, 94] on span "061- Pierres 28 AAA" at bounding box center [63, 93] width 37 height 5
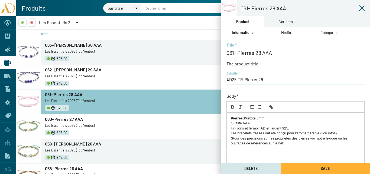
drag, startPoint x: 287, startPoint y: 144, endPoint x: 225, endPoint y: 114, distance: 68.9
click at [225, 114] on div "061- Pierres 28 AAA Title * The product title. AD25-TR-Pierres28 Subtitle Body …" at bounding box center [295, 158] width 149 height 241
copy div "Pierres: Kunzite 8mm Qualité AAA Finitions et fermoir AD en argent 925. Les bra…"
drag, startPoint x: 56, startPoint y: 72, endPoint x: 213, endPoint y: 133, distance: 168.7
click at [56, 71] on link "062- [PERSON_NAME] 29 AAA" at bounding box center [180, 70] width 270 height 6
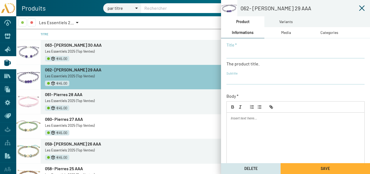
type input "062- [PERSON_NAME] 29 AAA"
type input "AD25-TR-Pierres29"
checkbox input "true"
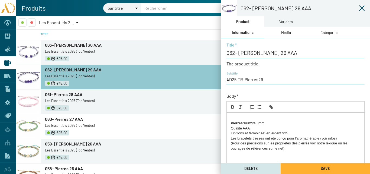
click at [231, 122] on strong "Pierres:" at bounding box center [237, 123] width 13 height 4
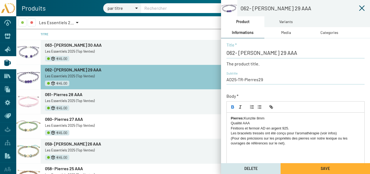
drag, startPoint x: 256, startPoint y: 118, endPoint x: 245, endPoint y: 119, distance: 11.4
click at [245, 119] on p "Pierres: Kunzite 8mm" at bounding box center [295, 118] width 129 height 5
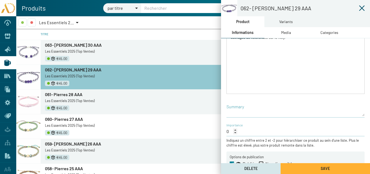
scroll to position [116, 0]
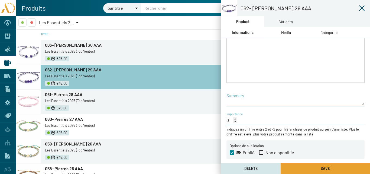
click at [310, 166] on button "Save" at bounding box center [324, 168] width 89 height 11
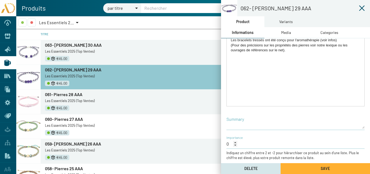
scroll to position [62, 0]
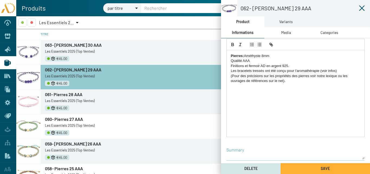
drag, startPoint x: 293, startPoint y: 82, endPoint x: 232, endPoint y: 55, distance: 67.5
click at [232, 55] on div "Pierres: Améthyste 8mm Qualité AAA Finitions et fermoir AD en argent 925. Les b…" at bounding box center [296, 93] width 138 height 86
copy div "Pierres: Améthyste 8mm Qualité AAA Finitions et fermoir AD en argent 925. Les b…"
click at [60, 46] on span "063- [PERSON_NAME] 30 AAA" at bounding box center [73, 44] width 57 height 5
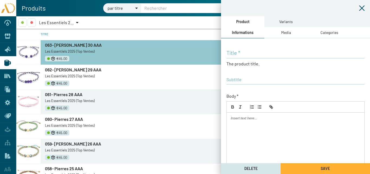
type input "063- [PERSON_NAME] 30 AAA"
type input "AD25-TR-Pierres30"
checkbox input "true"
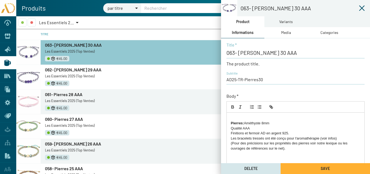
click at [231, 123] on strong "Pierres:" at bounding box center [237, 123] width 13 height 4
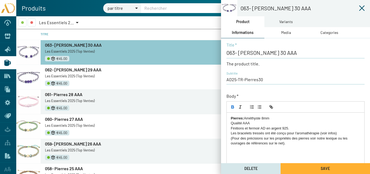
click at [242, 117] on strong "Pierres:" at bounding box center [237, 118] width 13 height 4
drag, startPoint x: 274, startPoint y: 119, endPoint x: 228, endPoint y: 120, distance: 46.6
click at [228, 120] on div "Pierres 1: Améthyste 8mm Qualité AAA Finitions et fermoir AD en argent 925. Les…" at bounding box center [296, 155] width 138 height 86
copy p "Pierres 1: Améthyste 8mm"
click at [274, 117] on p "Pierres 1: Améthyste 8mm" at bounding box center [295, 118] width 129 height 5
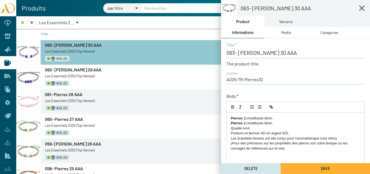
click at [245, 123] on strong "Pierres 1:" at bounding box center [239, 123] width 16 height 4
drag, startPoint x: 264, startPoint y: 123, endPoint x: 248, endPoint y: 125, distance: 15.2
click at [248, 125] on p "Pierres 2: Améthyste 8mm" at bounding box center [295, 122] width 129 height 5
click at [304, 169] on button "Save" at bounding box center [324, 168] width 89 height 11
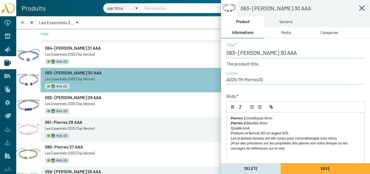
scroll to position [217, 0]
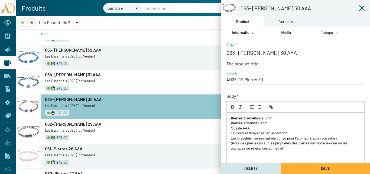
drag, startPoint x: 289, startPoint y: 148, endPoint x: 210, endPoint y: 116, distance: 85.2
click at [210, 116] on mat-sidenav-container "063- [PERSON_NAME] 30 AAA Product Variants Informations Media Categories 063- P…" at bounding box center [193, 94] width 354 height 157
copy div "Pierres 1: Améthyste 8mm Pierres 2: Bénitier 8mm Qualité AAA Finitions et fermo…"
drag, startPoint x: 60, startPoint y: 73, endPoint x: 49, endPoint y: 74, distance: 11.1
click at [49, 74] on span "064- [PERSON_NAME] 31 AAA" at bounding box center [73, 74] width 56 height 5
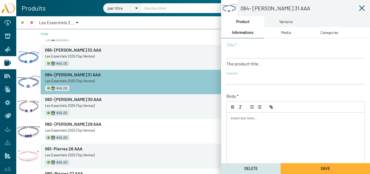
type input "064- [PERSON_NAME] 31 AAA"
type input "AD25-TR-Pierres31"
checkbox input "true"
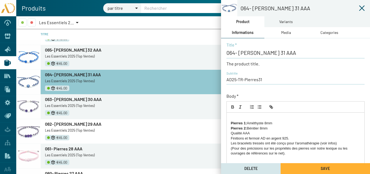
click at [230, 122] on div "Pierres 1: Améthyste 8mm Pierres 2: Bénitier 8mm Qualité AAA Finitions et fermo…" at bounding box center [296, 155] width 138 height 86
click at [231, 123] on strong "Pierres 1:" at bounding box center [239, 123] width 16 height 4
click at [231, 122] on strong "Pierres 1:" at bounding box center [239, 123] width 16 height 4
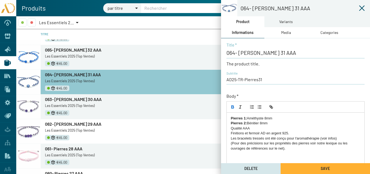
drag, startPoint x: 264, startPoint y: 119, endPoint x: 248, endPoint y: 119, distance: 16.0
click at [248, 119] on p "Pierres 1: Améthyste 8mm" at bounding box center [295, 118] width 129 height 5
click at [263, 117] on p "Pierres 1: Cyanite 8mm" at bounding box center [295, 118] width 129 height 5
click at [306, 167] on button "Save" at bounding box center [324, 168] width 89 height 11
click at [71, 50] on span "065- [PERSON_NAME] 32 AAA" at bounding box center [73, 49] width 56 height 5
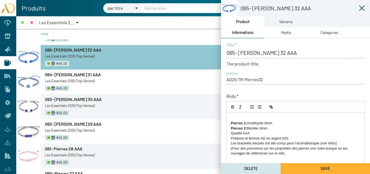
click at [231, 123] on strong "Pierres 1:" at bounding box center [239, 123] width 16 height 4
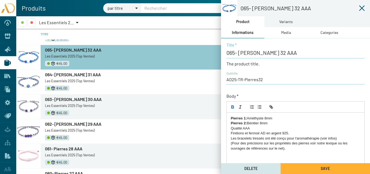
drag, startPoint x: 264, startPoint y: 118, endPoint x: 247, endPoint y: 119, distance: 16.5
click at [247, 119] on p "Pierres 1: Améthyste 8mm" at bounding box center [295, 118] width 129 height 5
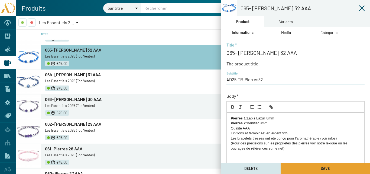
click at [300, 166] on button "Save" at bounding box center [324, 168] width 89 height 11
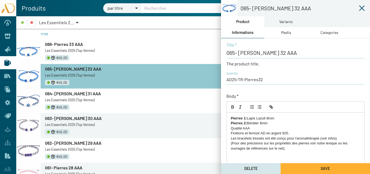
scroll to position [189, 0]
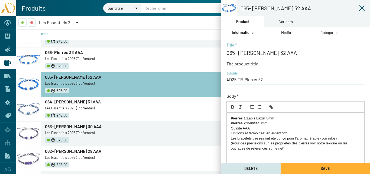
click at [57, 51] on span "066- Pierres 33 AAA" at bounding box center [64, 52] width 38 height 5
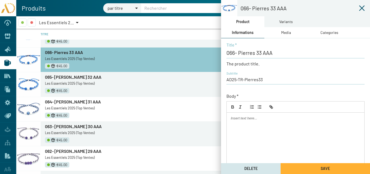
click at [60, 76] on span "065- [PERSON_NAME] 32 AAA" at bounding box center [73, 76] width 56 height 5
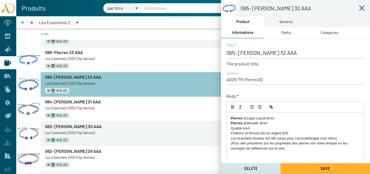
drag, startPoint x: 289, startPoint y: 150, endPoint x: 233, endPoint y: 119, distance: 64.1
click at [226, 118] on div "Pierres 1: Lapis Lazuli 8mm Pierres 2: Bénitier 8mm Qualité AAA Finitions et fe…" at bounding box center [295, 155] width 138 height 87
copy div "Pierres 1: Lapis Lazuli 8mm Pierres 2: Bénitier 8mm Qualité AAA Finitions et fe…"
click at [49, 51] on span "066- Pierres 33 AAA" at bounding box center [64, 52] width 38 height 5
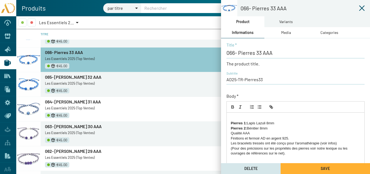
click at [232, 122] on strong "Pierres 1:" at bounding box center [239, 123] width 16 height 4
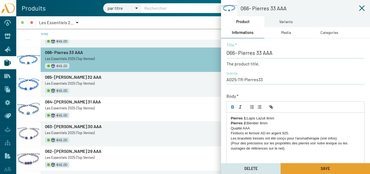
click at [304, 167] on button "Save" at bounding box center [324, 168] width 89 height 11
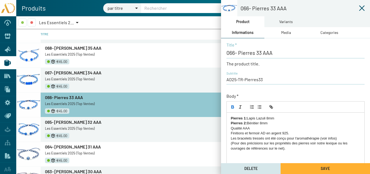
scroll to position [135, 0]
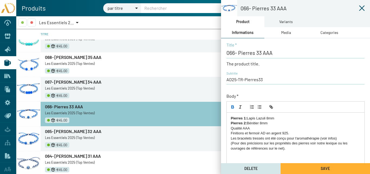
drag, startPoint x: 71, startPoint y: 81, endPoint x: 98, endPoint y: 5, distance: 80.4
click at [71, 81] on span "067- [PERSON_NAME] 34 AAA" at bounding box center [73, 81] width 56 height 5
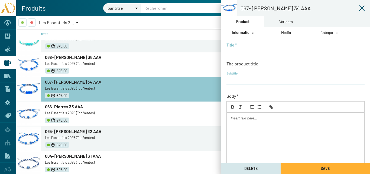
type input "067- [PERSON_NAME] 34 AAA"
type input "AD25-TR-Pierres34"
checkbox input "true"
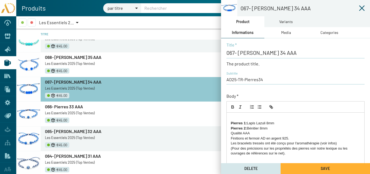
click at [231, 122] on strong "Pierres 1:" at bounding box center [239, 123] width 16 height 4
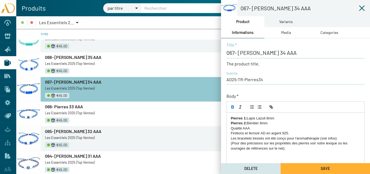
drag, startPoint x: 266, startPoint y: 117, endPoint x: 248, endPoint y: 117, distance: 17.6
click at [248, 117] on p "Pierres 1: Lapis Lazuli 8mm" at bounding box center [295, 118] width 129 height 5
click at [292, 168] on button "Save" at bounding box center [324, 168] width 89 height 11
drag, startPoint x: 291, startPoint y: 153, endPoint x: 232, endPoint y: 116, distance: 69.8
click at [232, 116] on div "Pierres 1: Agate bleue 8mm Pierres 2: Bénitier 8mm Qualité AAA Finitions et fer…" at bounding box center [296, 155] width 138 height 86
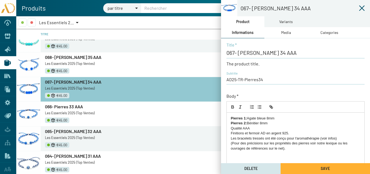
copy div "Pierres 1: Agate bleue 8mm Pierres 2: Bénitier 8mm Qualité AAA Finitions et fer…"
click at [61, 56] on span "068- [PERSON_NAME] 35 AAA" at bounding box center [73, 56] width 56 height 5
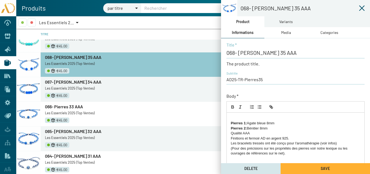
click at [231, 123] on strong "Pierres 1:" at bounding box center [239, 123] width 16 height 4
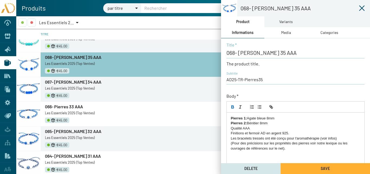
click at [303, 166] on button "Save" at bounding box center [324, 168] width 89 height 11
click at [64, 81] on span "067- [PERSON_NAME] 34 AAA" at bounding box center [73, 81] width 56 height 5
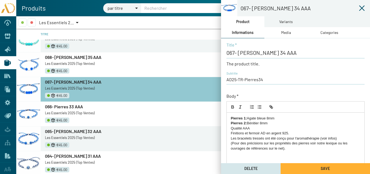
drag, startPoint x: 275, startPoint y: 121, endPoint x: 217, endPoint y: 124, distance: 57.5
click at [218, 123] on mat-sidenav-container "067- [PERSON_NAME] 34 AAA Product Variants Informations Media Categories 067- P…" at bounding box center [193, 94] width 354 height 157
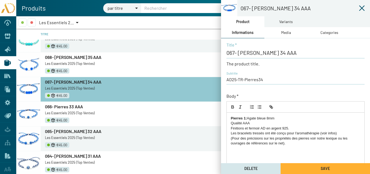
click at [246, 117] on strong "Pierres 1:" at bounding box center [239, 118] width 16 height 4
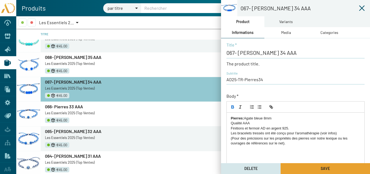
click at [305, 168] on button "Save" at bounding box center [324, 168] width 89 height 11
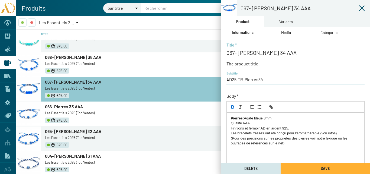
click at [78, 42] on app-product-main-cell "069- Pierres 36 AAA Les Essentiels 2025 (Top Ventes) €45.00" at bounding box center [178, 40] width 274 height 20
drag, startPoint x: 292, startPoint y: 144, endPoint x: 239, endPoint y: 119, distance: 58.6
click at [227, 119] on div "Pierres: Agate bleue 8mm Qualité AAA Finitions et fermoir AD en argent 925. Les…" at bounding box center [296, 155] width 138 height 86
copy div "Pierres: Agate bleue 8mm Qualité AAA Finitions et fermoir AD en argent 925. Les…"
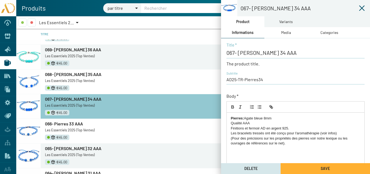
scroll to position [81, 0]
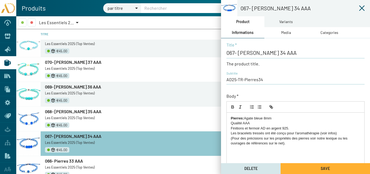
click at [62, 87] on span "069- [PERSON_NAME] 36 AAA" at bounding box center [73, 86] width 56 height 5
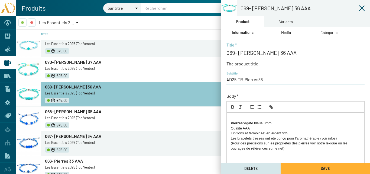
click at [231, 122] on strong "Pierres:" at bounding box center [237, 123] width 13 height 4
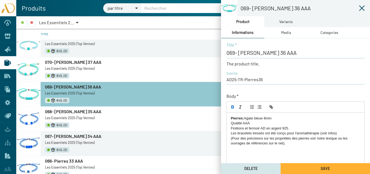
drag, startPoint x: 263, startPoint y: 117, endPoint x: 246, endPoint y: 117, distance: 17.9
click at [246, 117] on p "Pierres: Agate bleue 8mm" at bounding box center [295, 118] width 129 height 5
drag, startPoint x: 245, startPoint y: 127, endPoint x: 247, endPoint y: 129, distance: 3.3
click at [245, 127] on p "Finitions et fermoir AD en argent 925." at bounding box center [295, 128] width 129 height 5
drag, startPoint x: 316, startPoint y: 127, endPoint x: 301, endPoint y: 127, distance: 15.2
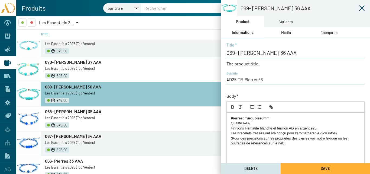
click at [301, 127] on p "Finitions Hématite blanche et fermoir AD en argent 925." at bounding box center [295, 128] width 129 height 5
drag, startPoint x: 294, startPoint y: 128, endPoint x: 288, endPoint y: 128, distance: 5.7
click at [288, 128] on p "Finitions Hématite blanche et fermoir AD en acier." at bounding box center [295, 128] width 129 height 5
click at [311, 168] on button "Save" at bounding box center [324, 168] width 89 height 11
drag, startPoint x: 290, startPoint y: 144, endPoint x: 221, endPoint y: 118, distance: 73.6
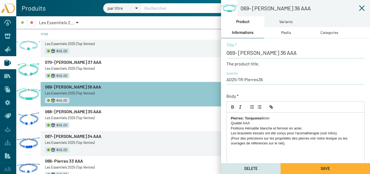
click at [220, 118] on mat-sidenav-container "069- [PERSON_NAME] 36 AAA Product Variants Informations Media Categories 069- P…" at bounding box center [193, 94] width 354 height 157
drag, startPoint x: 280, startPoint y: 152, endPoint x: 274, endPoint y: 153, distance: 5.6
click at [279, 152] on div "Pierres: Turquoise 8mm Qualité AAA Finitions Hématite blanche et fermoir en aci…" at bounding box center [296, 155] width 138 height 86
click at [59, 112] on span "068- [PERSON_NAME] 35 AAA" at bounding box center [73, 111] width 56 height 5
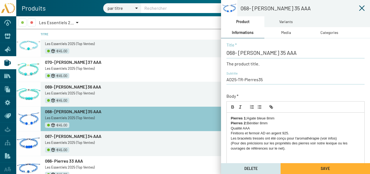
drag, startPoint x: 289, startPoint y: 150, endPoint x: 204, endPoint y: 117, distance: 91.5
click at [202, 117] on mat-sidenav-container "068- [PERSON_NAME] 35 AAA Product Variants Informations Media Categories 068- […" at bounding box center [193, 94] width 354 height 157
copy div "Pierres 1: Agate bleue 8mm Pierres 2: Bénitier 8mm Qualité AAA Finitions et fer…"
click at [54, 64] on span "070- [PERSON_NAME] 37 AAA" at bounding box center [73, 61] width 56 height 5
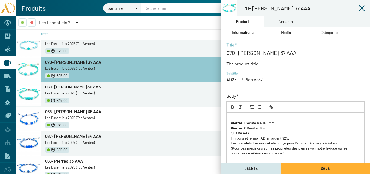
click at [231, 123] on strong "Pierres 1:" at bounding box center [239, 123] width 16 height 4
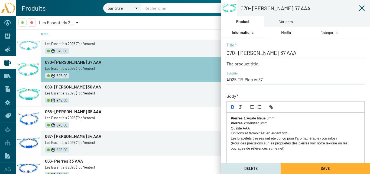
drag, startPoint x: 266, startPoint y: 117, endPoint x: 247, endPoint y: 118, distance: 18.7
click at [247, 118] on p "Pierres 1: Agate bleue 8mm" at bounding box center [295, 118] width 129 height 5
drag, startPoint x: 288, startPoint y: 132, endPoint x: 293, endPoint y: 143, distance: 12.5
click at [288, 133] on p "Finitions et fermoir AD en argent 925." at bounding box center [295, 132] width 129 height 5
click at [324, 169] on span "Save" at bounding box center [324, 168] width 9 height 5
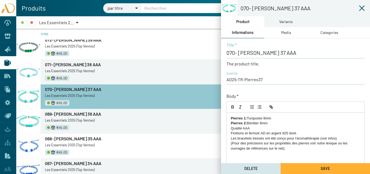
click at [57, 64] on span "071- [PERSON_NAME] 38 AAA" at bounding box center [73, 64] width 56 height 5
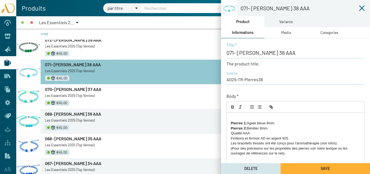
click at [231, 123] on strong "Pierres 1:" at bounding box center [239, 123] width 16 height 4
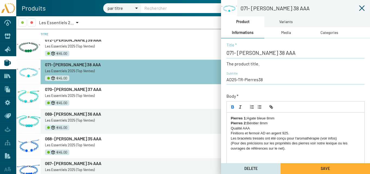
drag, startPoint x: 266, startPoint y: 117, endPoint x: 250, endPoint y: 119, distance: 16.1
click at [250, 119] on p "Pierres 1: Agate bleue 8mm" at bounding box center [295, 118] width 129 height 5
click at [309, 170] on button "Save" at bounding box center [324, 168] width 89 height 11
click at [61, 115] on span "069- [PERSON_NAME] 36 AAA" at bounding box center [73, 113] width 56 height 5
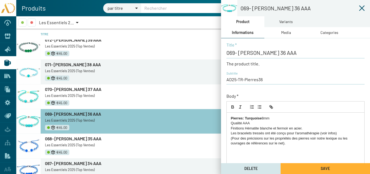
click at [65, 162] on span "067- [PERSON_NAME] 34 AAA" at bounding box center [73, 162] width 56 height 5
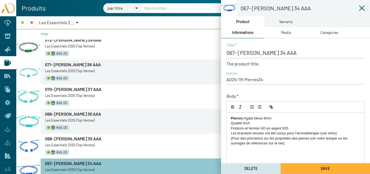
drag, startPoint x: 290, startPoint y: 145, endPoint x: 218, endPoint y: 117, distance: 77.4
click at [218, 117] on mat-sidenav-container "067- [PERSON_NAME] 34 AAA Product Variants Informations Media Categories 067- P…" at bounding box center [193, 94] width 354 height 157
copy div "Pierres: Agate bleue 8mm Qualité AAA Finitions et fermoir AD en argent 925. Les…"
drag, startPoint x: 54, startPoint y: 42, endPoint x: 206, endPoint y: 106, distance: 164.8
click at [54, 42] on link "072- [PERSON_NAME] 39 AAA" at bounding box center [180, 40] width 270 height 6
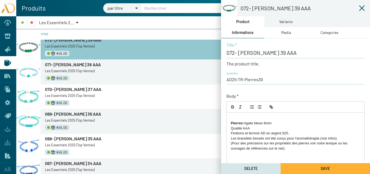
click at [231, 123] on strong "Pierres:" at bounding box center [237, 123] width 13 height 4
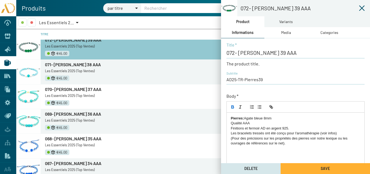
drag, startPoint x: 263, startPoint y: 117, endPoint x: 256, endPoint y: 119, distance: 7.4
click at [256, 119] on p "Pierres: Agate bleue 8mm" at bounding box center [295, 118] width 129 height 5
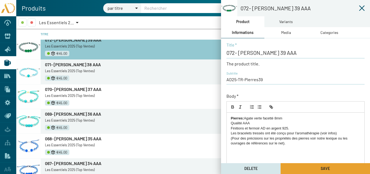
click at [308, 166] on button "Save" at bounding box center [324, 168] width 89 height 11
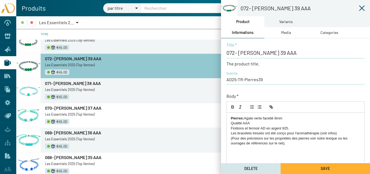
scroll to position [27, 0]
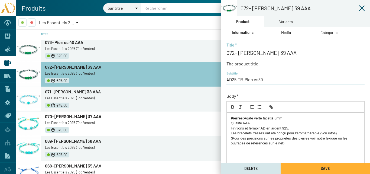
drag, startPoint x: 291, startPoint y: 143, endPoint x: 233, endPoint y: 116, distance: 64.4
click at [226, 114] on div "Pierres: [PERSON_NAME] verte facetté 8mm Qualité AAA Finitions et fermoir AD en…" at bounding box center [295, 155] width 138 height 87
copy div "Pierres: [PERSON_NAME] verte facetté 8mm Qualité AAA Finitions et fermoir AD en…"
click at [61, 42] on span "073- Pierres 40 AAA" at bounding box center [64, 42] width 38 height 5
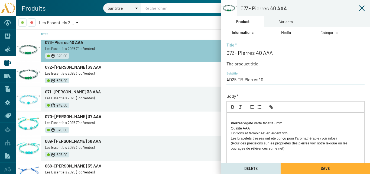
click at [230, 123] on div "Pierres: [PERSON_NAME] verte facetté 8mm Qualité AAA Finitions et fermoir AD en…" at bounding box center [296, 155] width 138 height 86
click at [231, 123] on strong "Pierres:" at bounding box center [237, 123] width 13 height 4
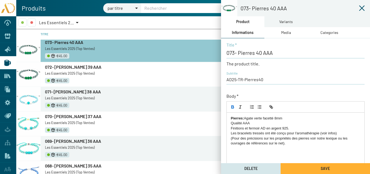
drag, startPoint x: 274, startPoint y: 118, endPoint x: 264, endPoint y: 118, distance: 10.3
click at [264, 118] on p "Pierres: Agate verte facetté 8mm" at bounding box center [295, 118] width 129 height 5
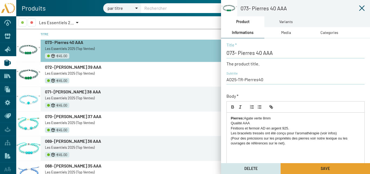
click at [309, 168] on button "Save" at bounding box center [324, 168] width 89 height 11
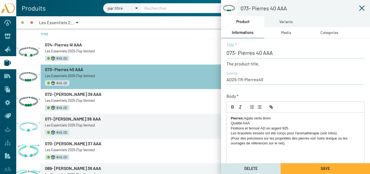
click at [63, 119] on span "071- [PERSON_NAME] 38 AAA" at bounding box center [73, 118] width 56 height 5
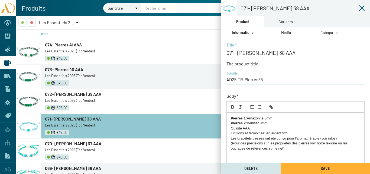
drag, startPoint x: 297, startPoint y: 148, endPoint x: 220, endPoint y: 119, distance: 81.6
click at [220, 119] on mat-sidenav-container "071- [PERSON_NAME] 38 AAA Product Variants Informations Media Categories 071- P…" at bounding box center [193, 94] width 354 height 157
click at [59, 42] on span "074- Pierres 41 AAA" at bounding box center [63, 44] width 37 height 5
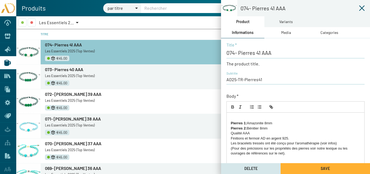
click at [231, 124] on strong "Pierres 1:" at bounding box center [239, 123] width 16 height 4
click at [232, 122] on strong "Pierres 1:" at bounding box center [239, 123] width 16 height 4
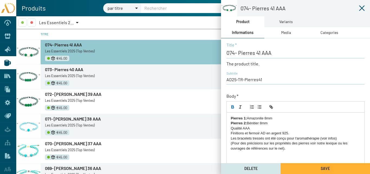
drag, startPoint x: 264, startPoint y: 117, endPoint x: 251, endPoint y: 119, distance: 13.3
click at [251, 119] on p "Pierres 1: Amazonite 8mm" at bounding box center [295, 118] width 129 height 5
click at [310, 168] on button "Save" at bounding box center [324, 168] width 89 height 11
drag, startPoint x: 362, startPoint y: 6, endPoint x: 357, endPoint y: 8, distance: 5.4
click at [362, 6] on icon at bounding box center [361, 8] width 6 height 6
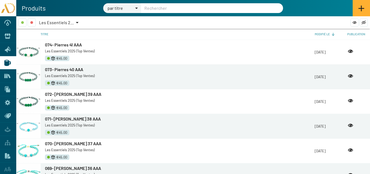
click at [55, 44] on span "074- Pierres 41 AAA" at bounding box center [63, 44] width 37 height 5
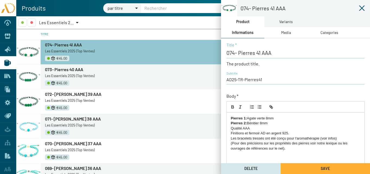
drag, startPoint x: 260, startPoint y: 122, endPoint x: 249, endPoint y: 123, distance: 10.9
click at [249, 123] on p "Pierres 2: Bénitier 8mm" at bounding box center [295, 122] width 129 height 5
drag, startPoint x: 265, startPoint y: 118, endPoint x: 249, endPoint y: 117, distance: 16.0
click at [249, 117] on p "Pierres 1: Agate verte 8mm" at bounding box center [295, 118] width 129 height 5
click at [273, 118] on p "Pierres 1: Nacre blanche 8mm" at bounding box center [295, 118] width 129 height 5
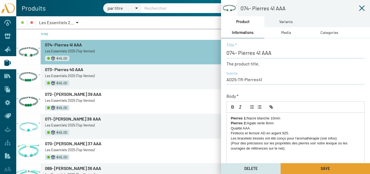
click at [317, 169] on button "Save" at bounding box center [324, 168] width 89 height 11
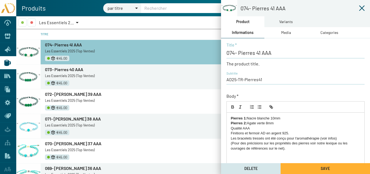
click at [362, 8] on icon at bounding box center [361, 7] width 5 height 5
